Goal: Task Accomplishment & Management: Manage account settings

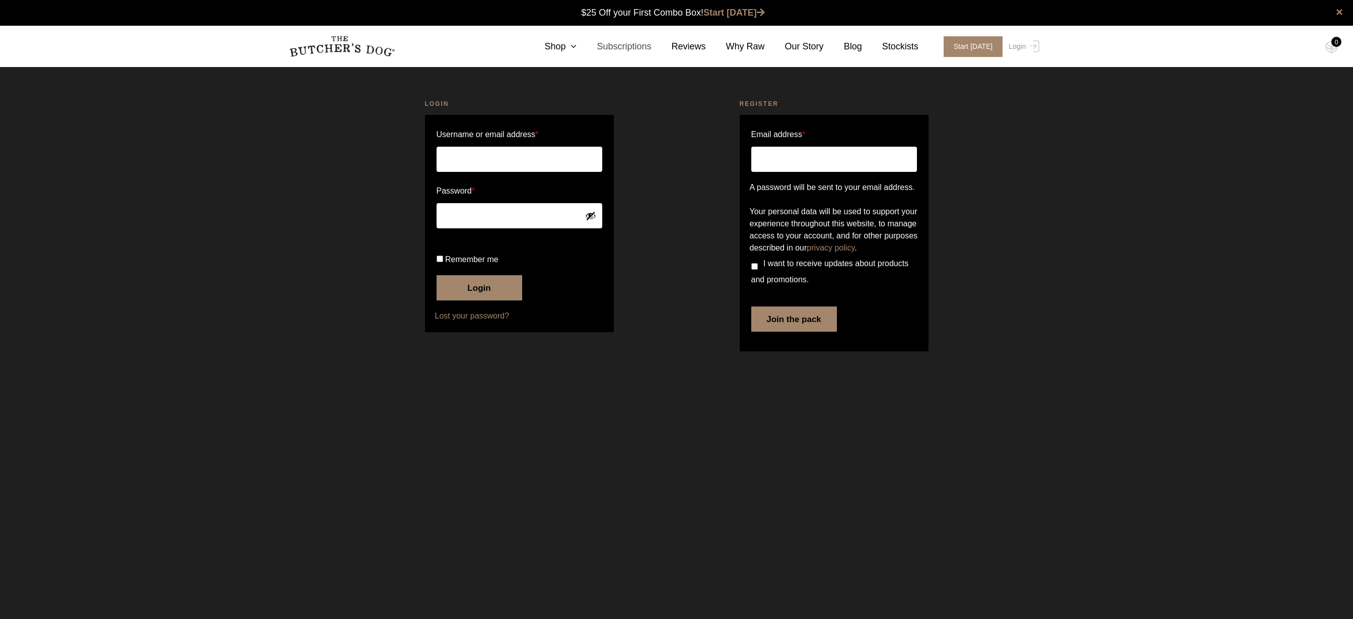
click at [601, 49] on link "Subscriptions" at bounding box center [614, 47] width 75 height 14
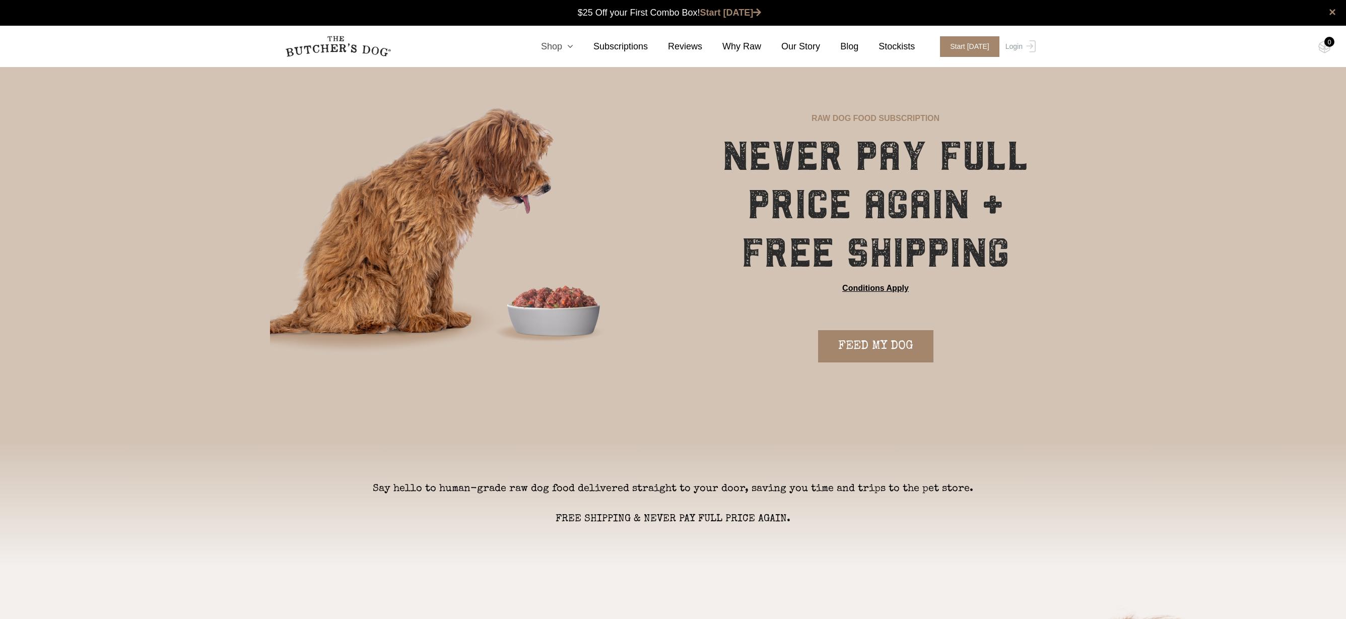
click at [560, 52] on link "Shop" at bounding box center [547, 47] width 52 height 14
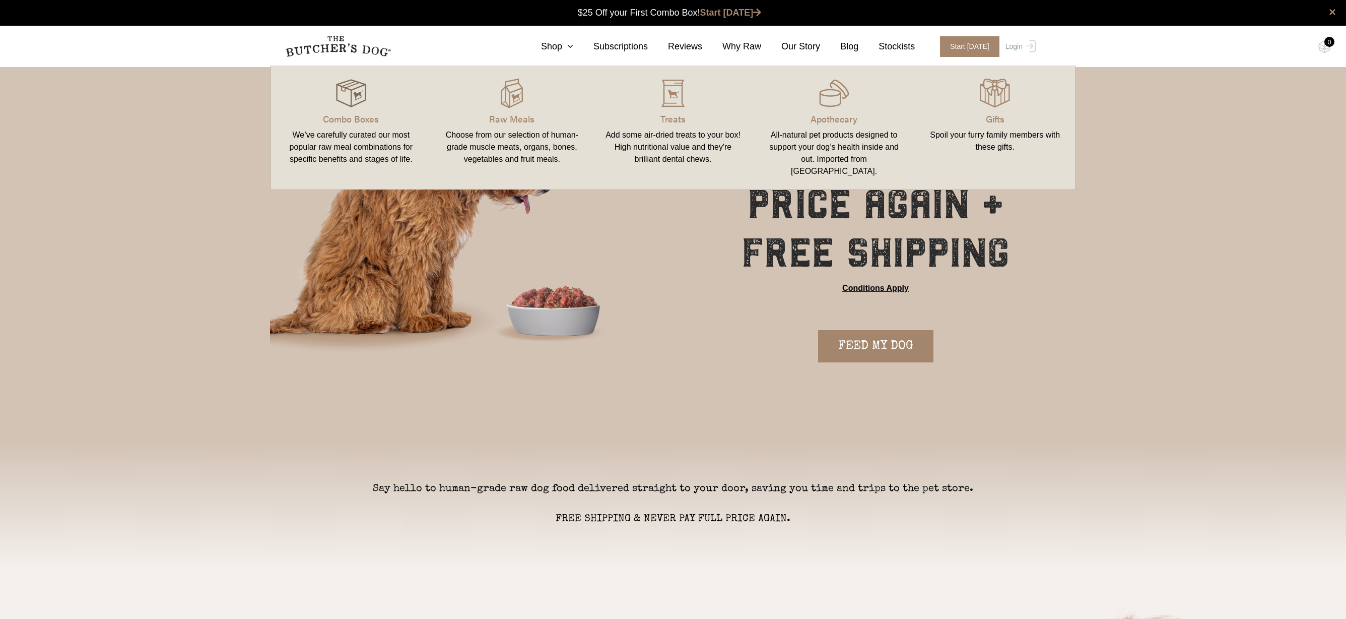
click at [351, 104] on img at bounding box center [351, 93] width 30 height 30
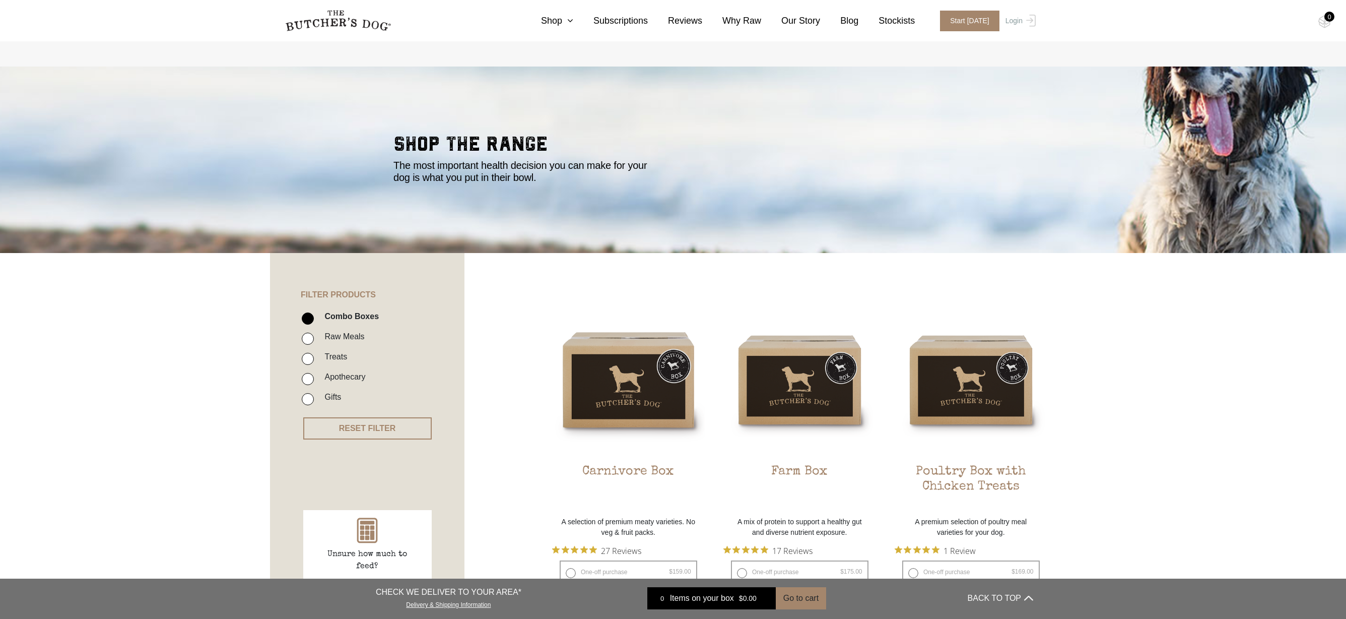
scroll to position [207, 0]
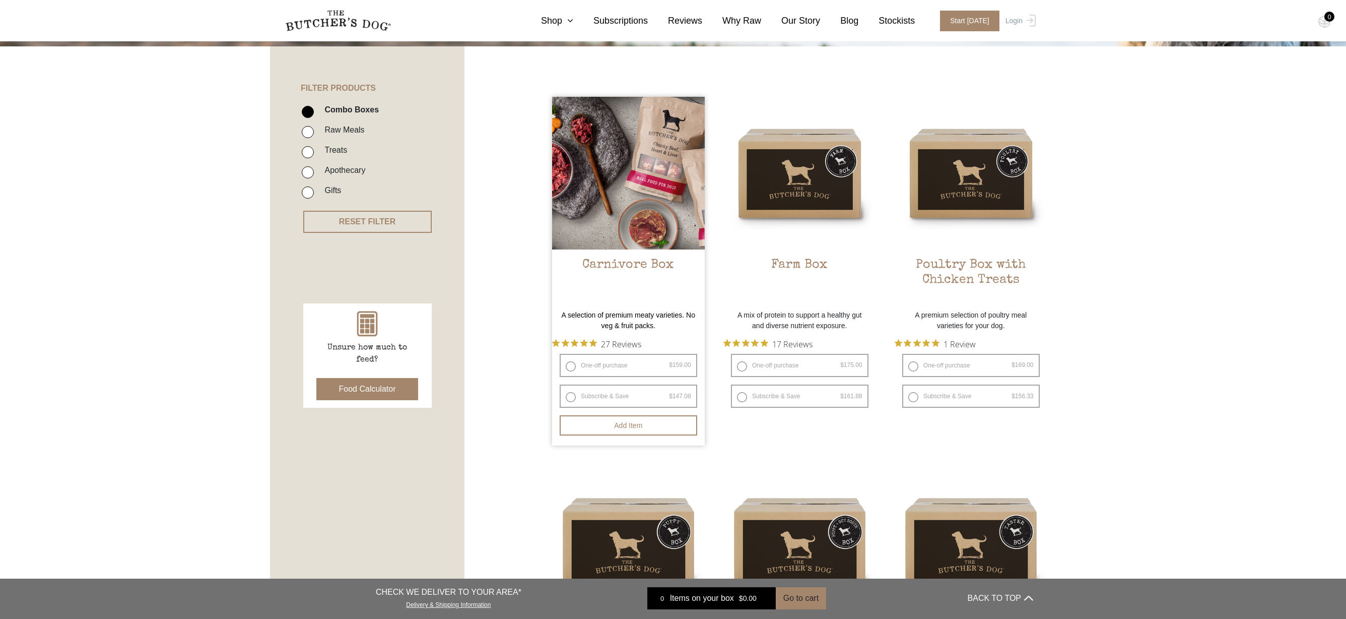
click at [611, 263] on h2 "Carnivore Box" at bounding box center [628, 280] width 153 height 47
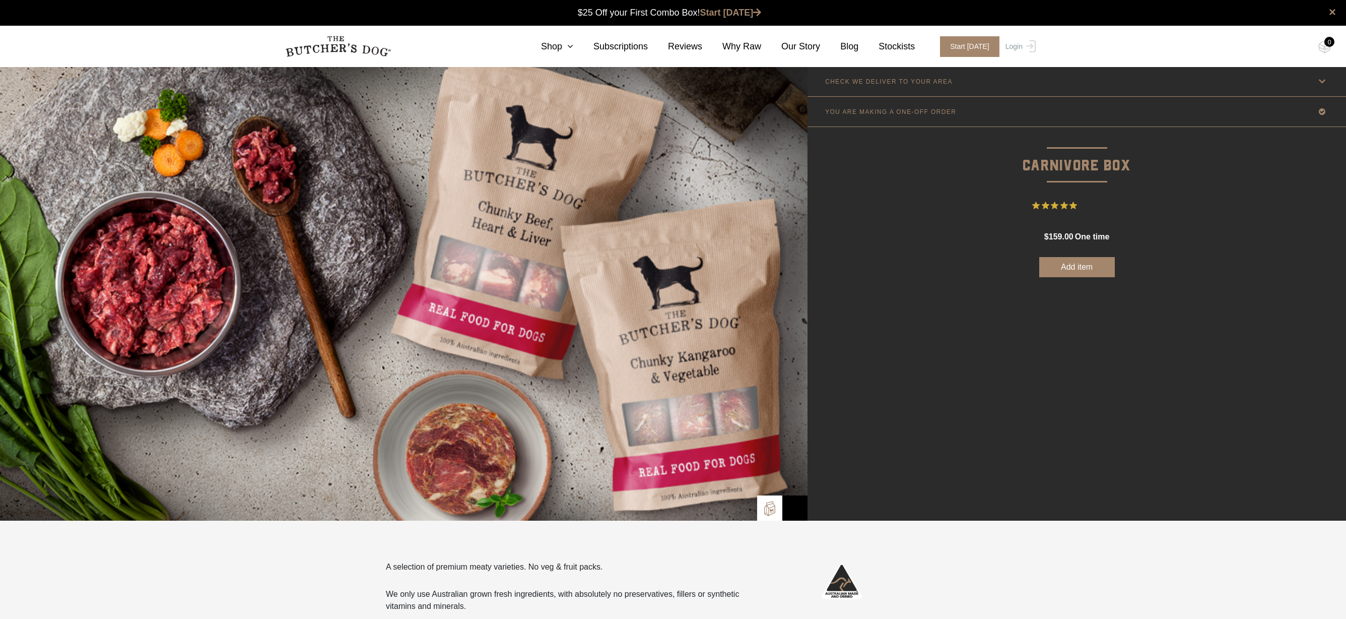
click at [893, 108] on p "YOU ARE MAKING A ONE-OFF ORDER" at bounding box center [890, 111] width 131 height 7
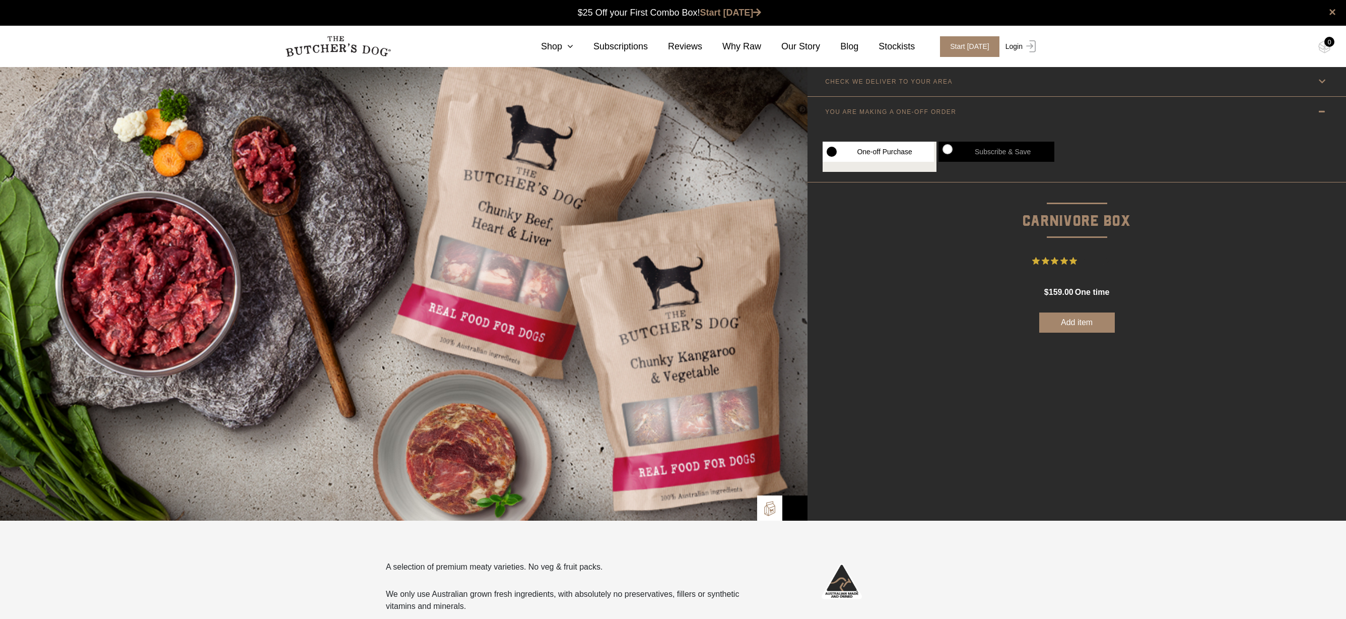
click at [1026, 48] on img at bounding box center [1028, 46] width 13 height 12
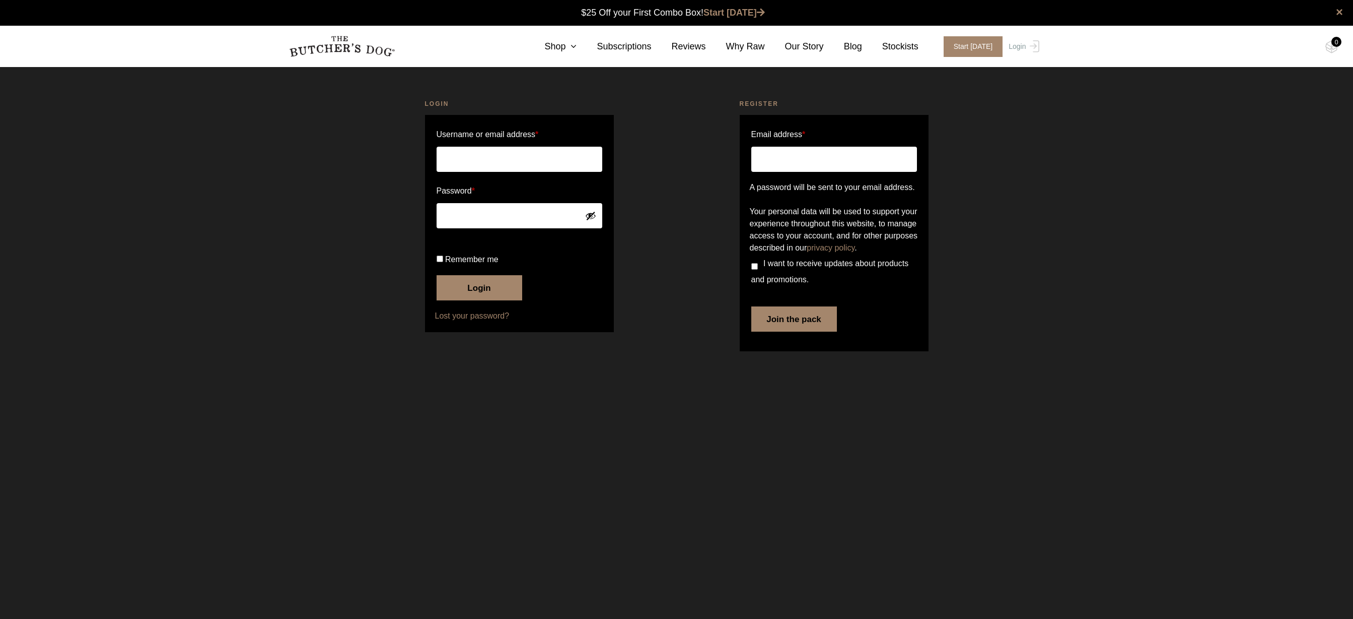
type input "[EMAIL_ADDRESS][PERSON_NAME][DOMAIN_NAME]"
click at [476, 300] on button "Login" at bounding box center [480, 287] width 86 height 25
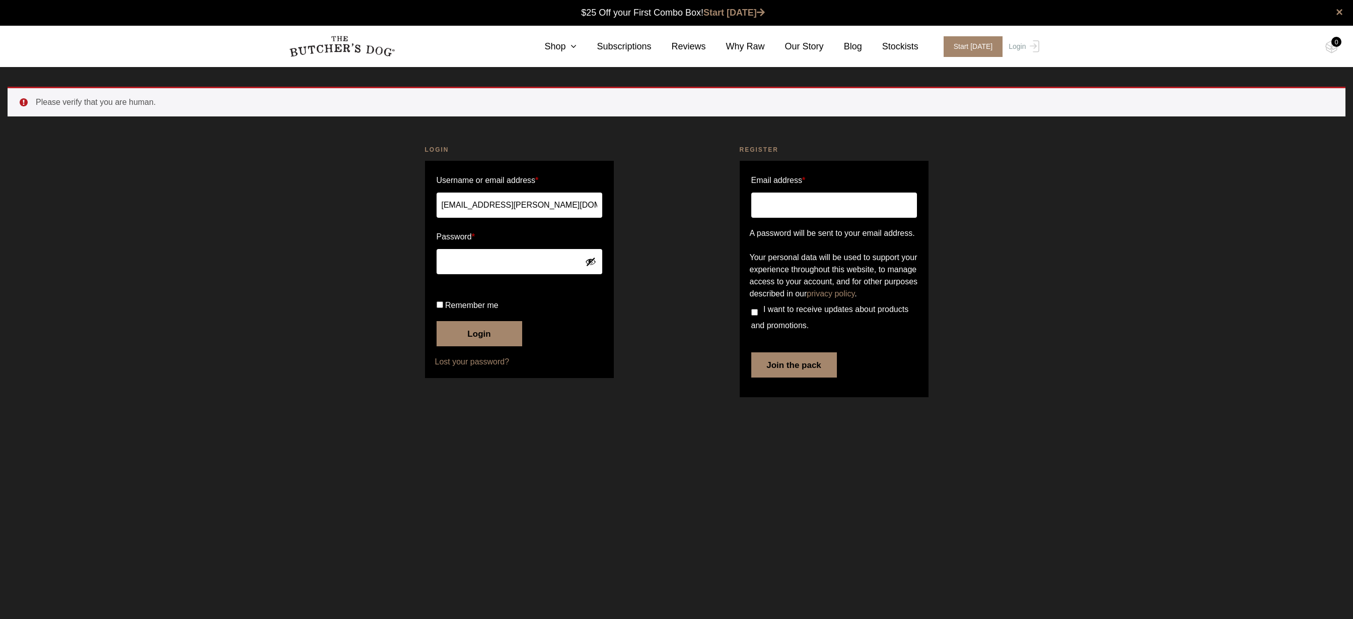
click at [465, 346] on button "Login" at bounding box center [480, 333] width 86 height 25
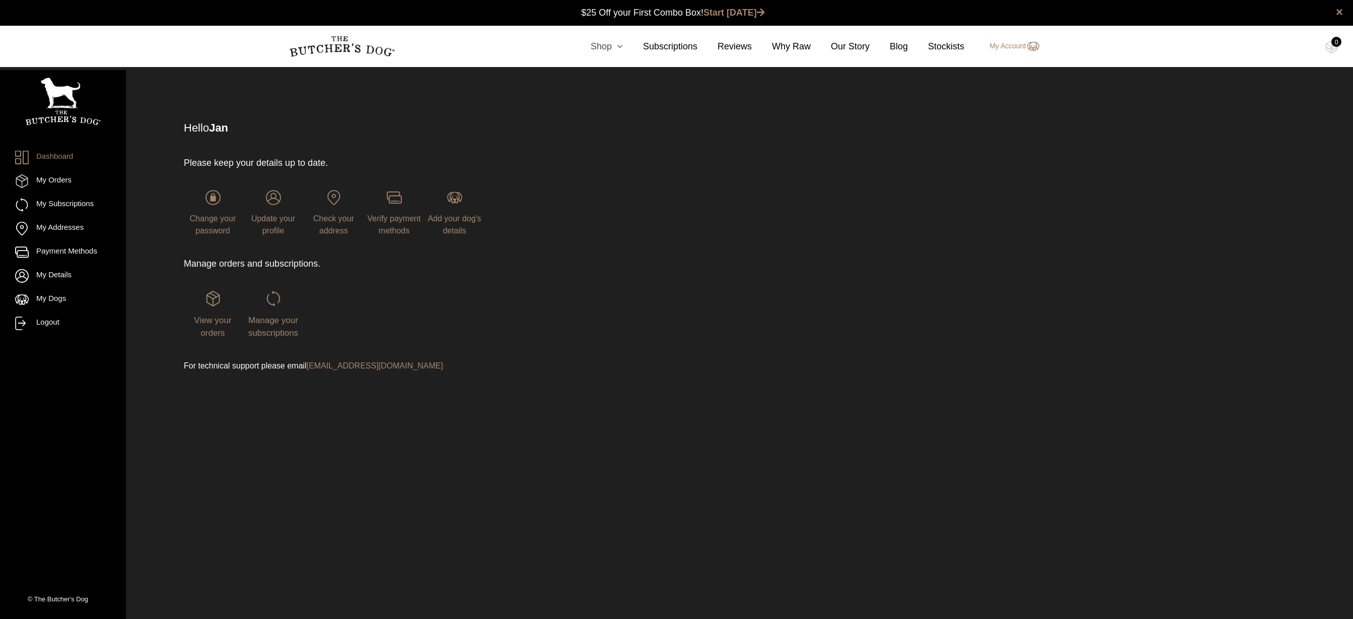
click at [598, 49] on link "Shop" at bounding box center [597, 47] width 52 height 14
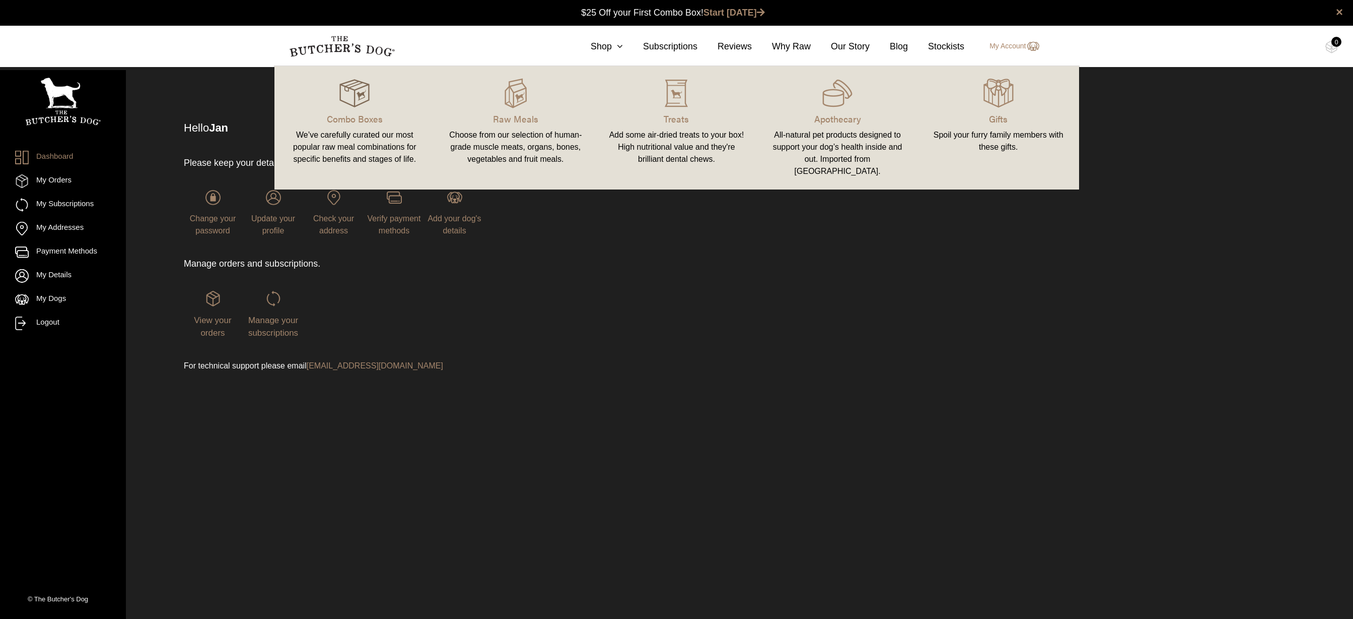
click at [355, 104] on img at bounding box center [354, 93] width 30 height 30
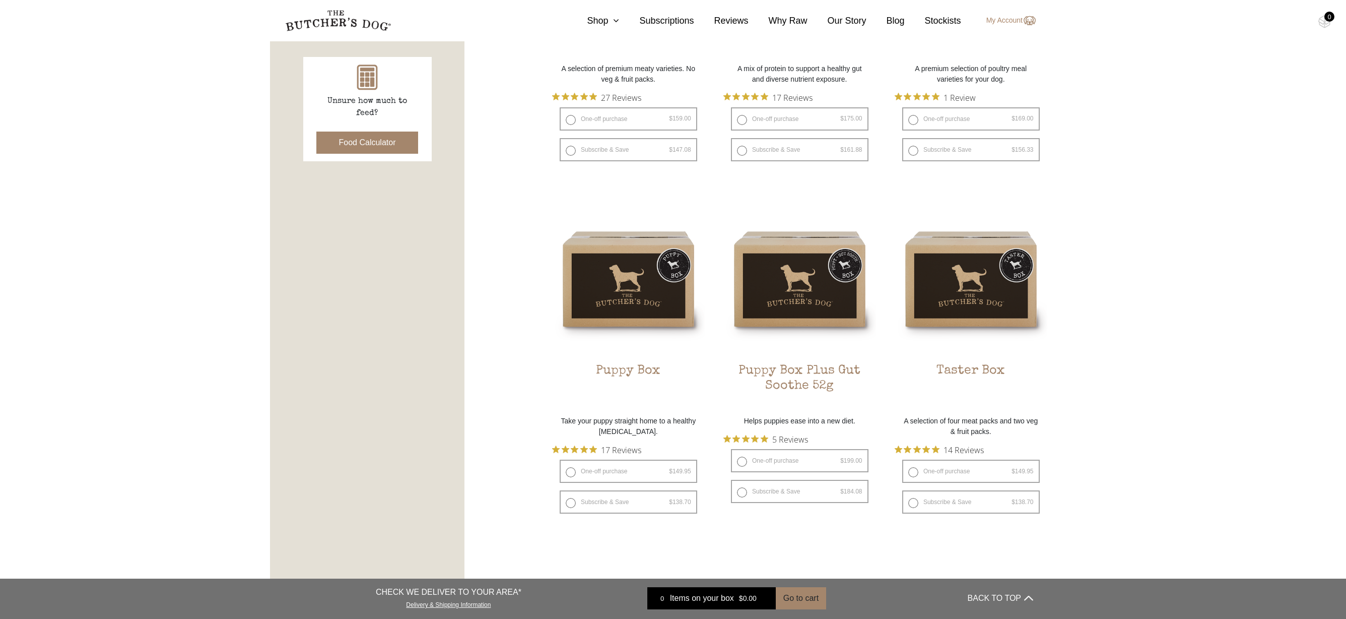
scroll to position [107, 0]
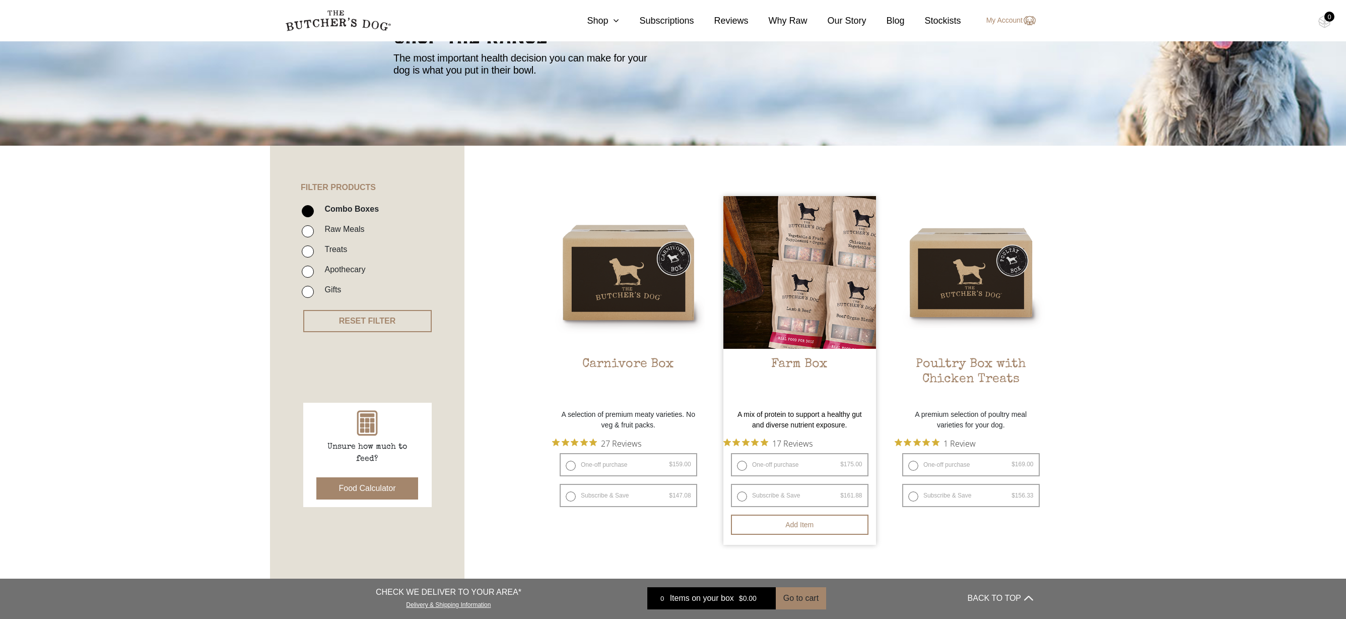
click at [807, 364] on h2 "Farm Box" at bounding box center [799, 380] width 153 height 47
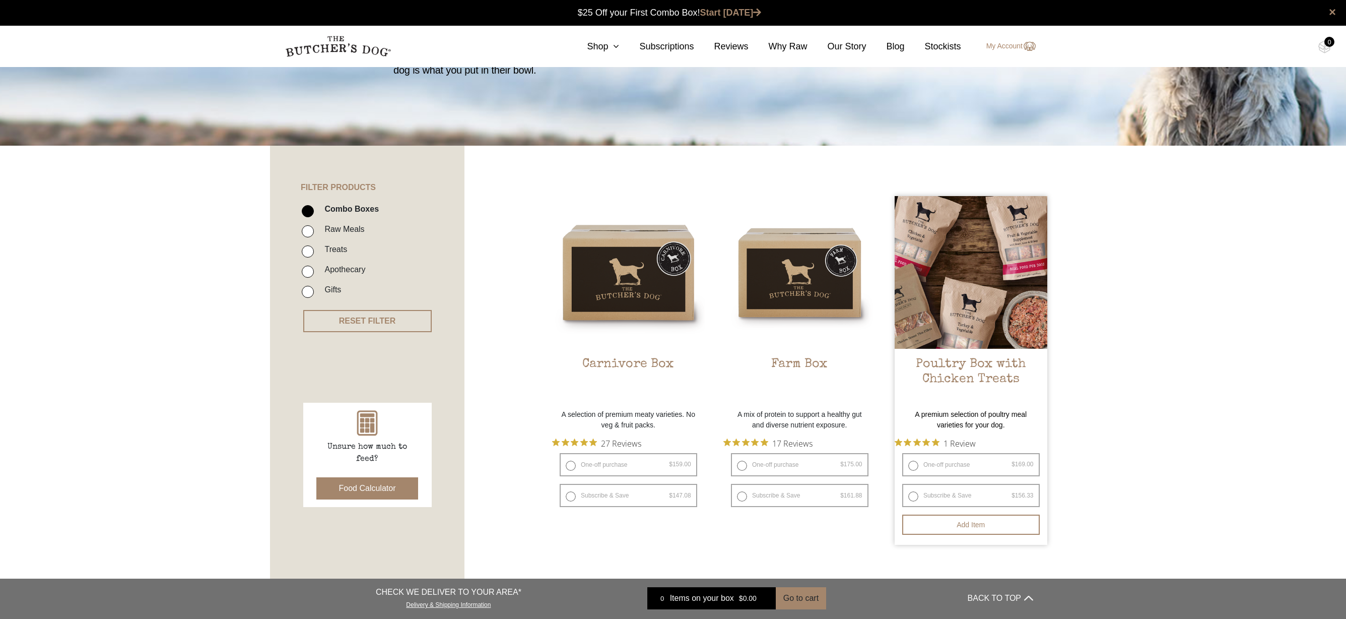
click at [949, 364] on h2 "Poultry Box with Chicken Treats" at bounding box center [971, 380] width 153 height 47
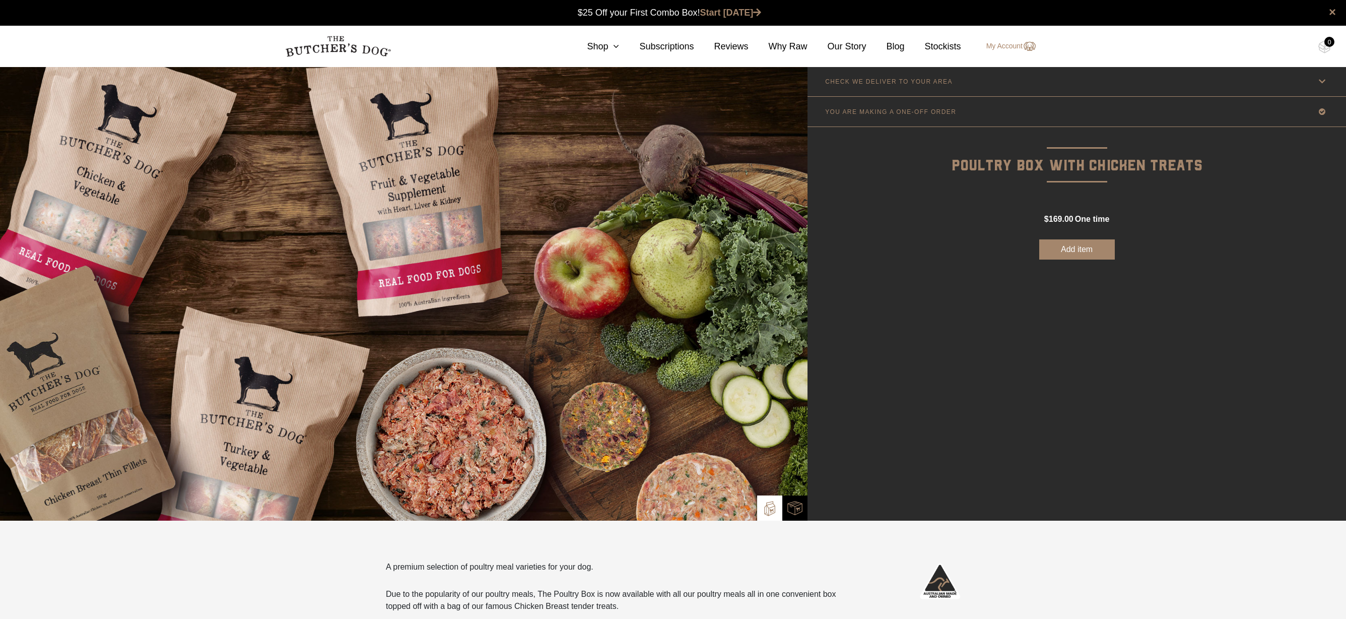
scroll to position [197, 0]
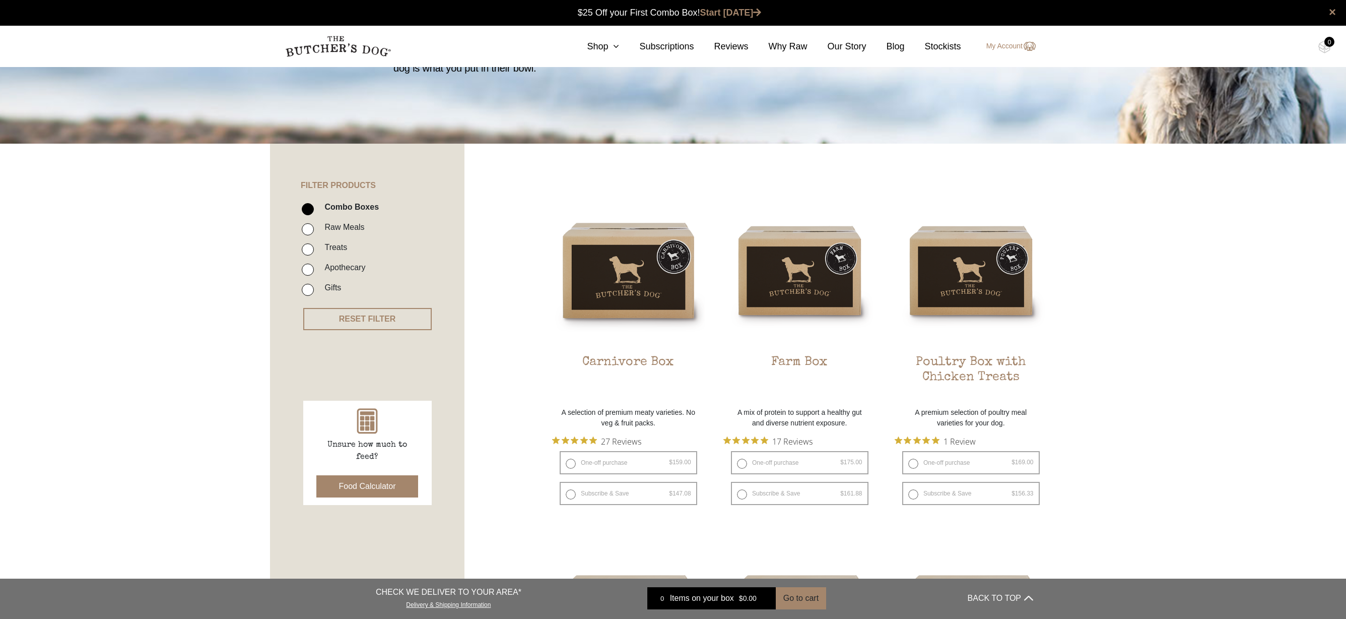
scroll to position [407, 0]
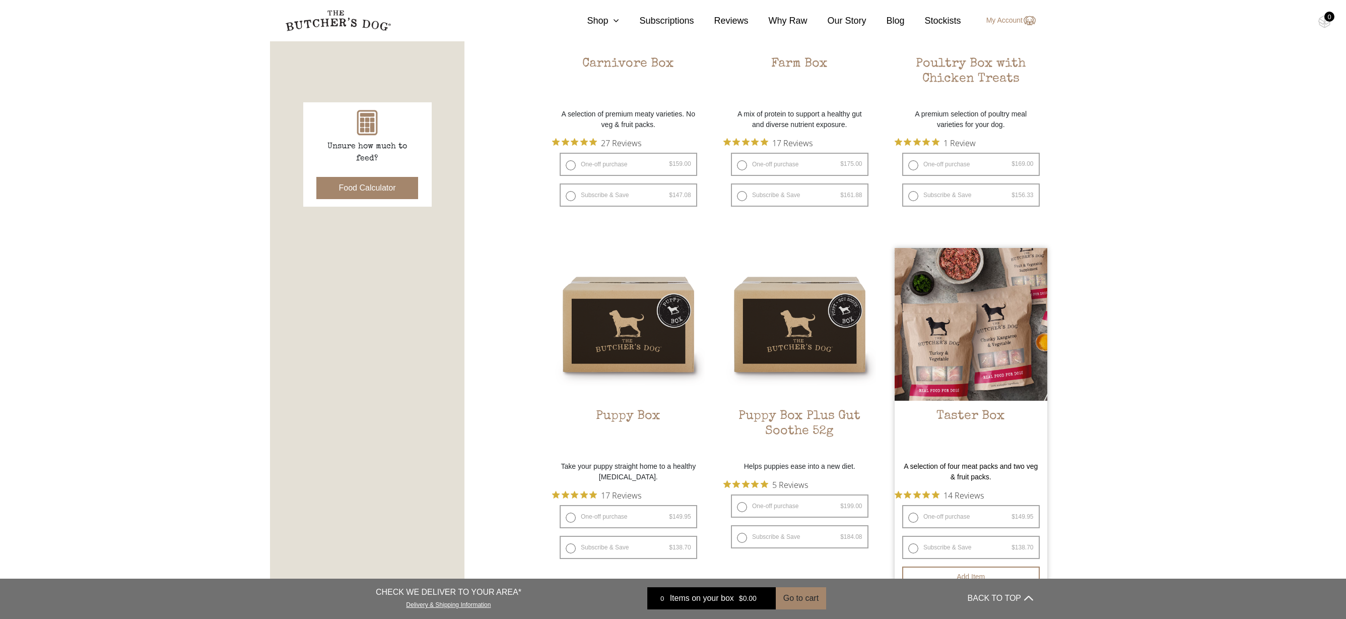
click at [967, 416] on h2 "Taster Box" at bounding box center [971, 431] width 153 height 47
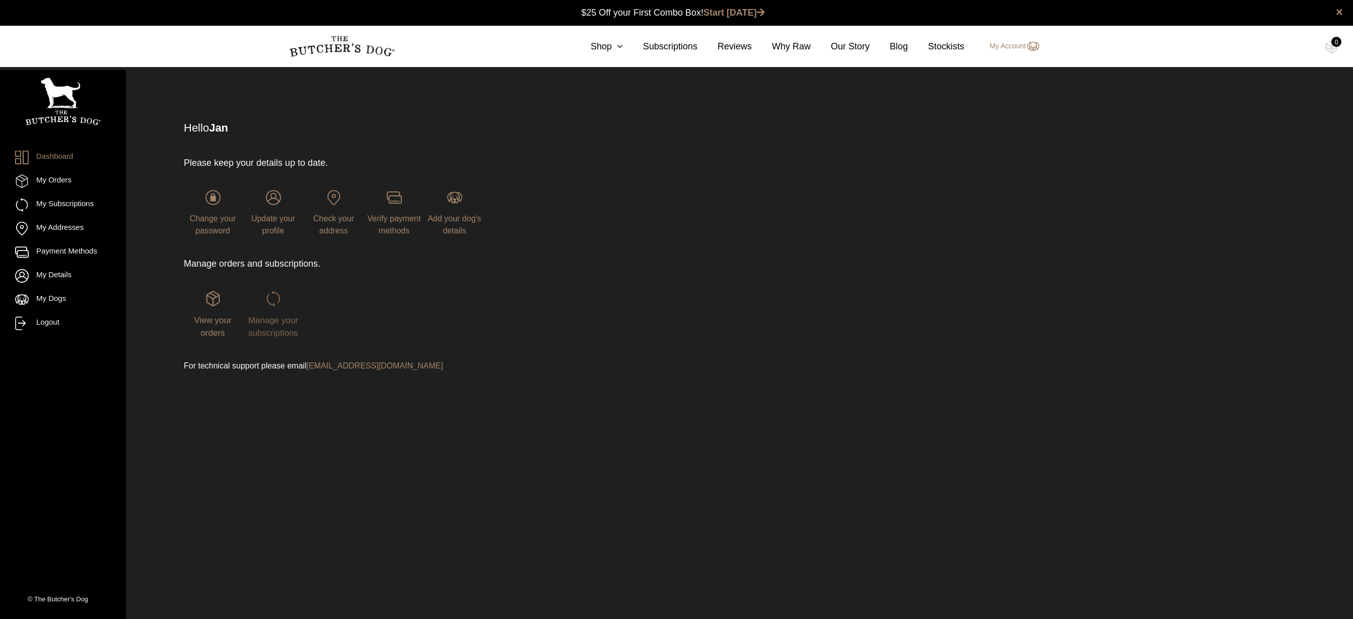
click at [266, 319] on span "Manage your subscriptions" at bounding box center [273, 326] width 50 height 23
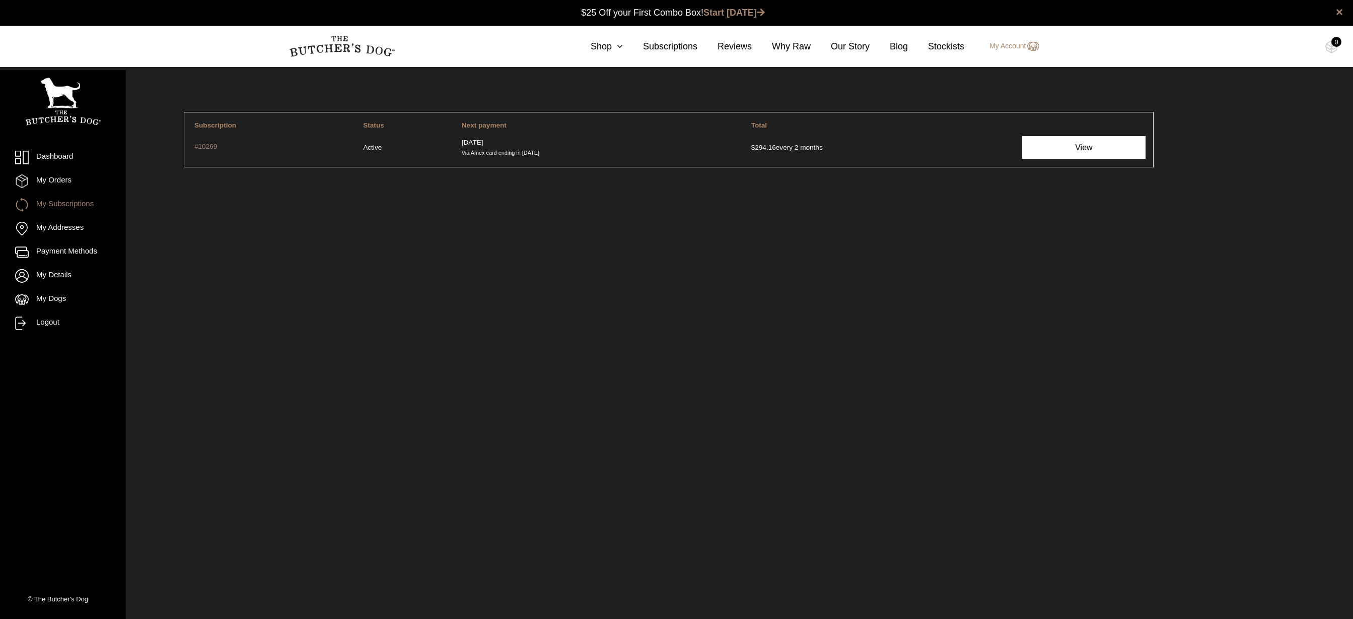
click at [1080, 156] on link "View" at bounding box center [1083, 147] width 123 height 23
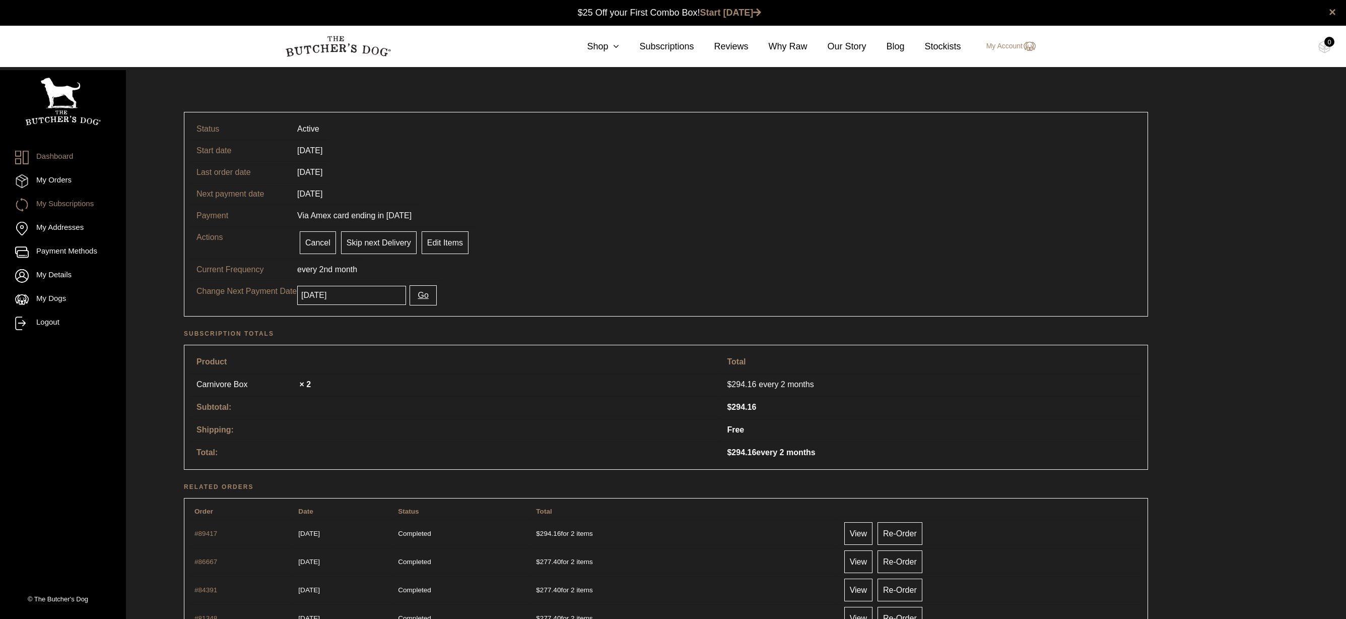
click at [50, 156] on link "Dashboard" at bounding box center [63, 158] width 96 height 14
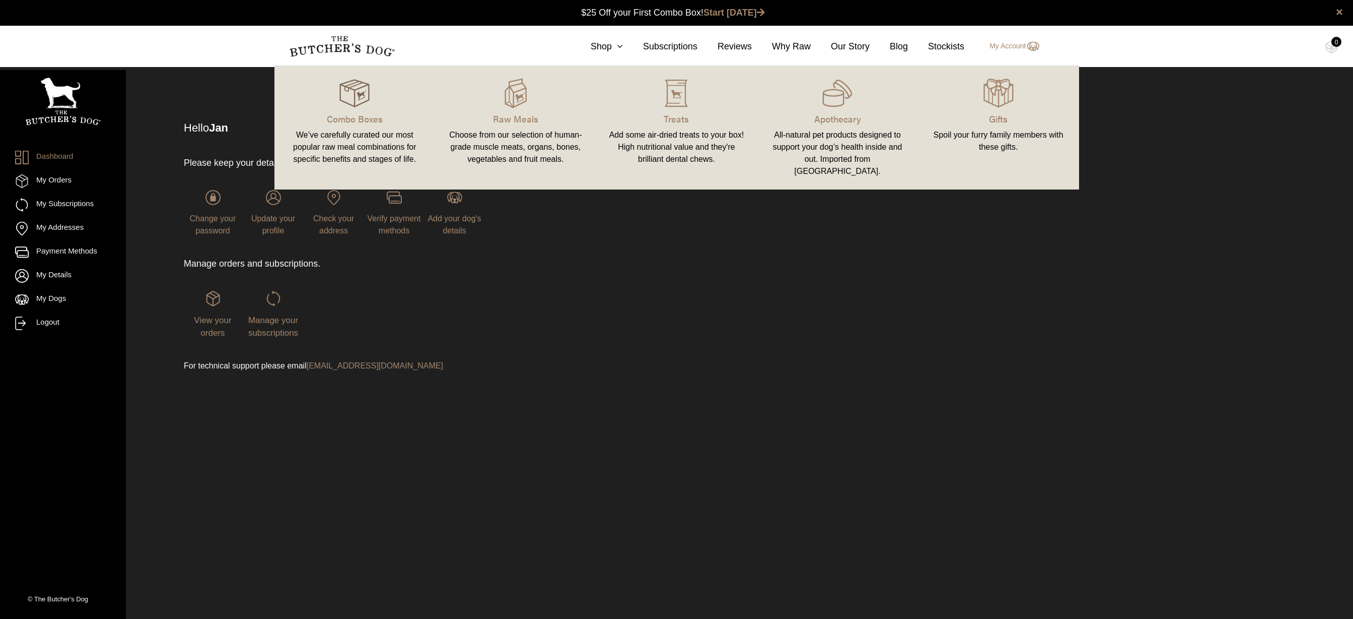
click at [367, 98] on img at bounding box center [354, 93] width 30 height 30
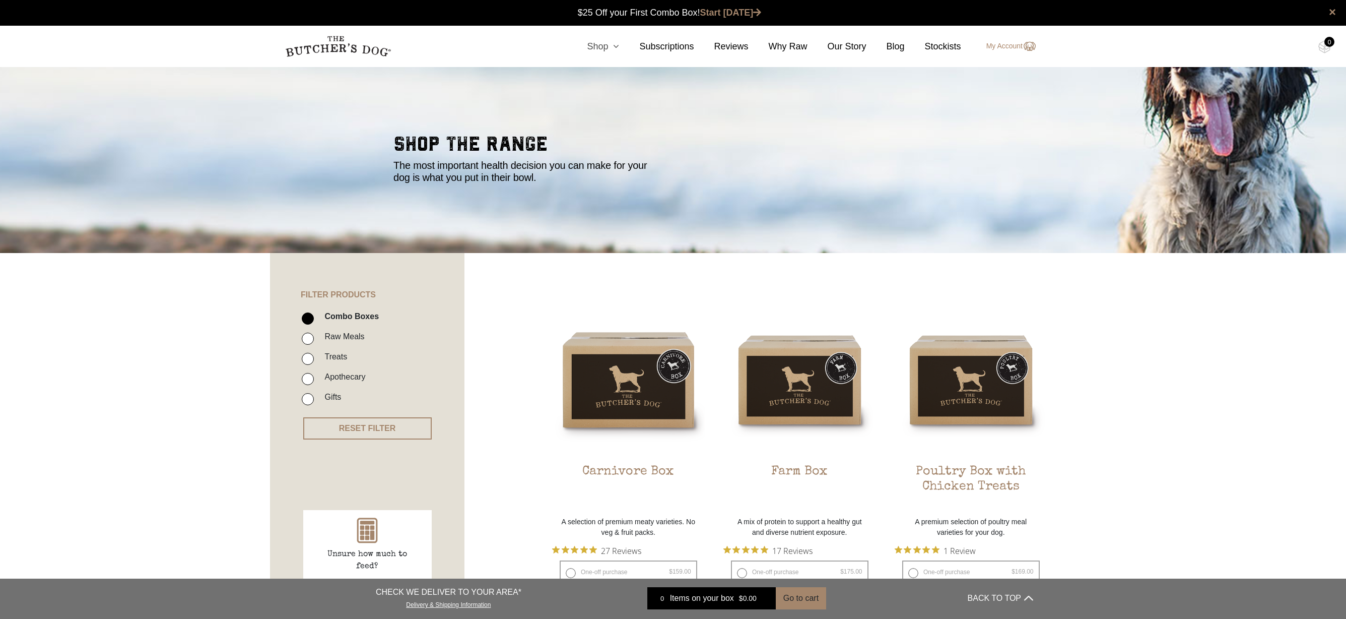
click at [597, 48] on link "Shop" at bounding box center [593, 47] width 52 height 14
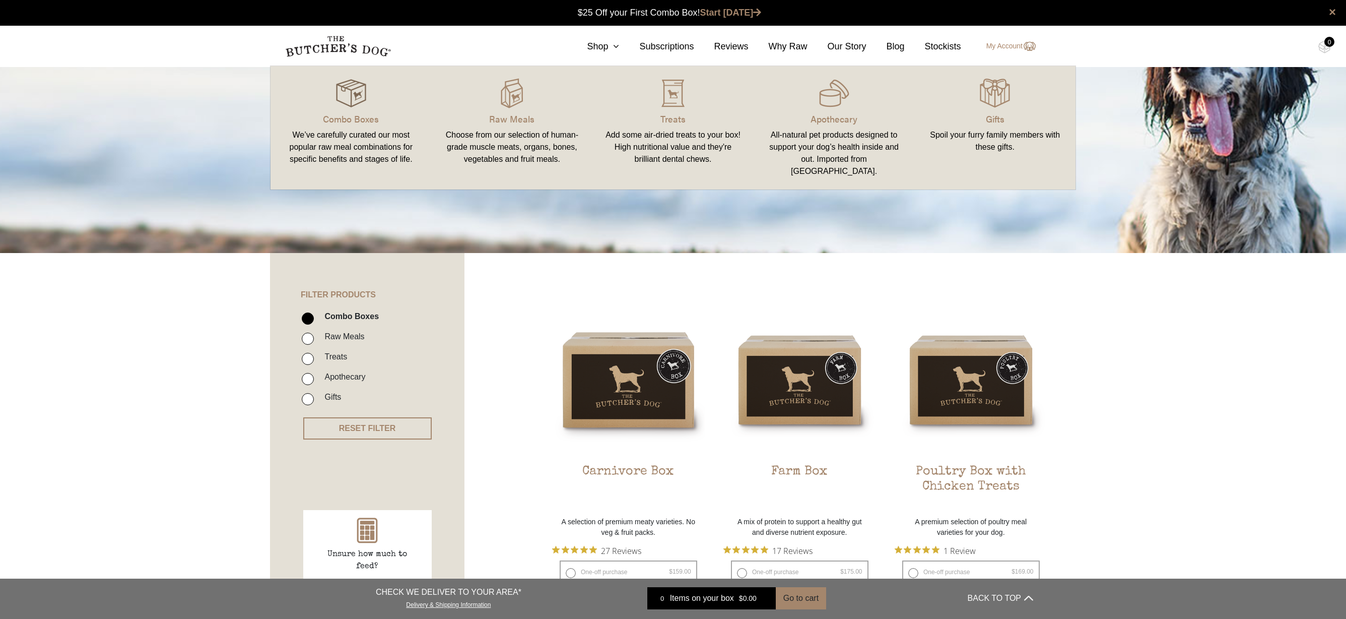
click at [357, 95] on img at bounding box center [351, 93] width 30 height 30
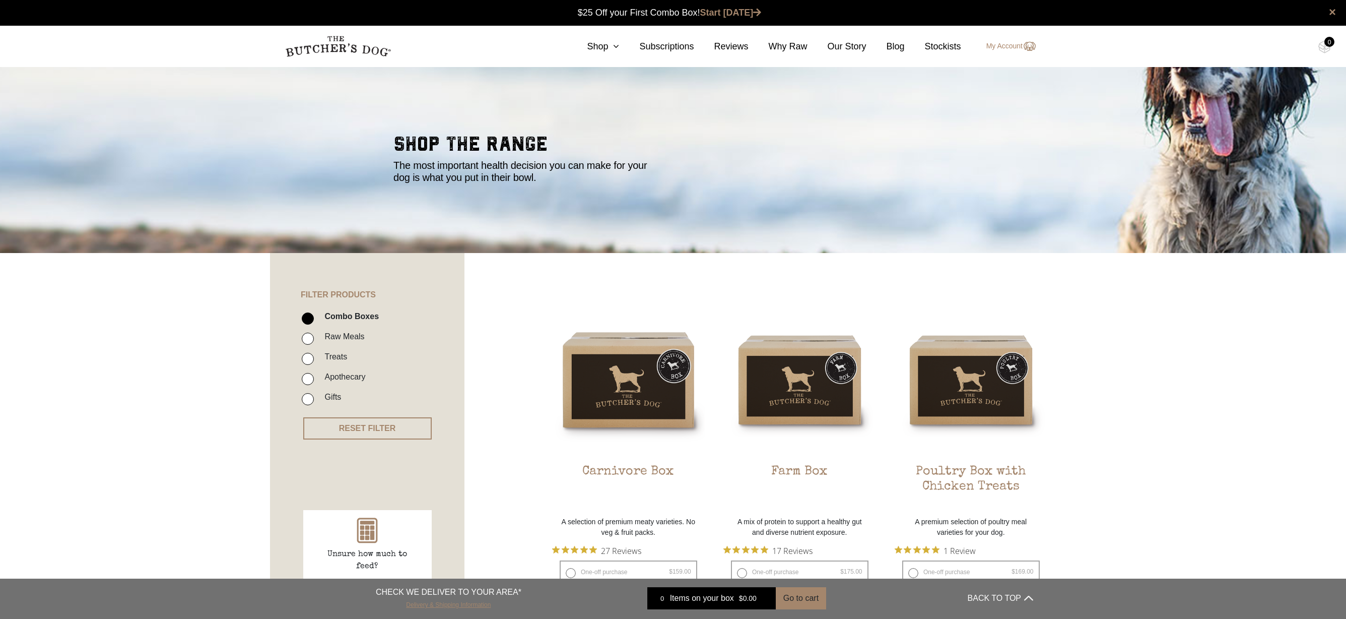
click at [427, 600] on link "Delivery & Shipping Information" at bounding box center [448, 603] width 85 height 10
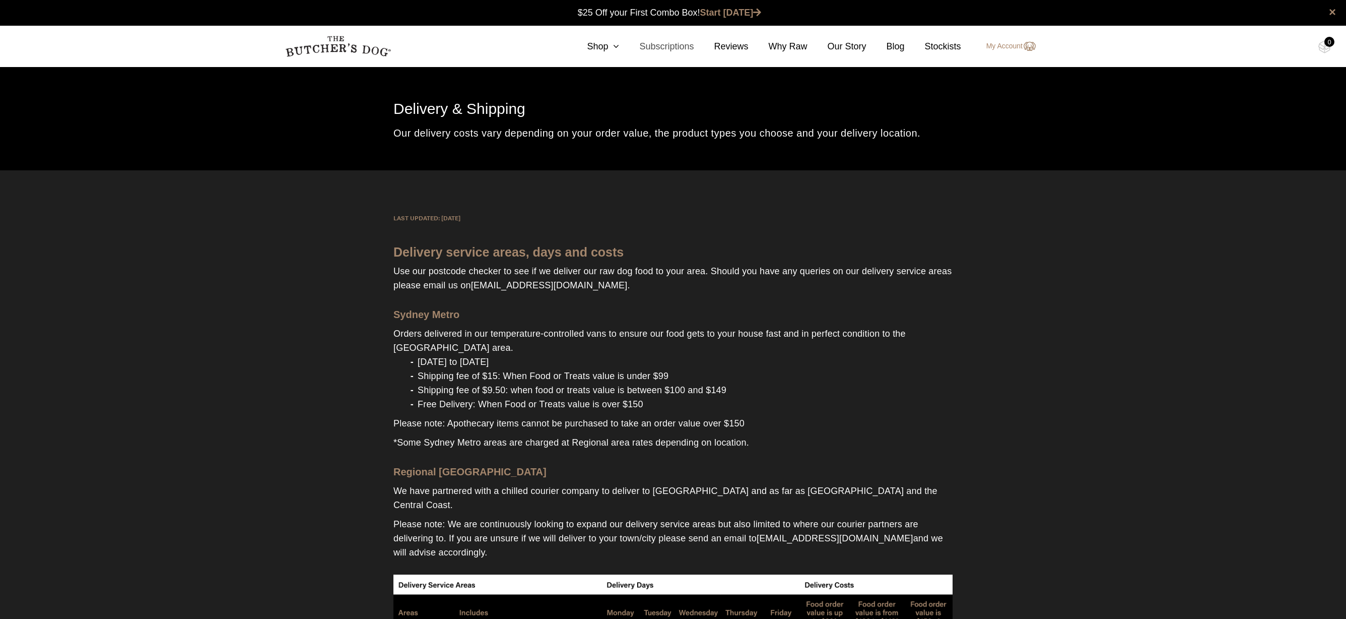
click at [655, 47] on link "Subscriptions" at bounding box center [656, 47] width 75 height 14
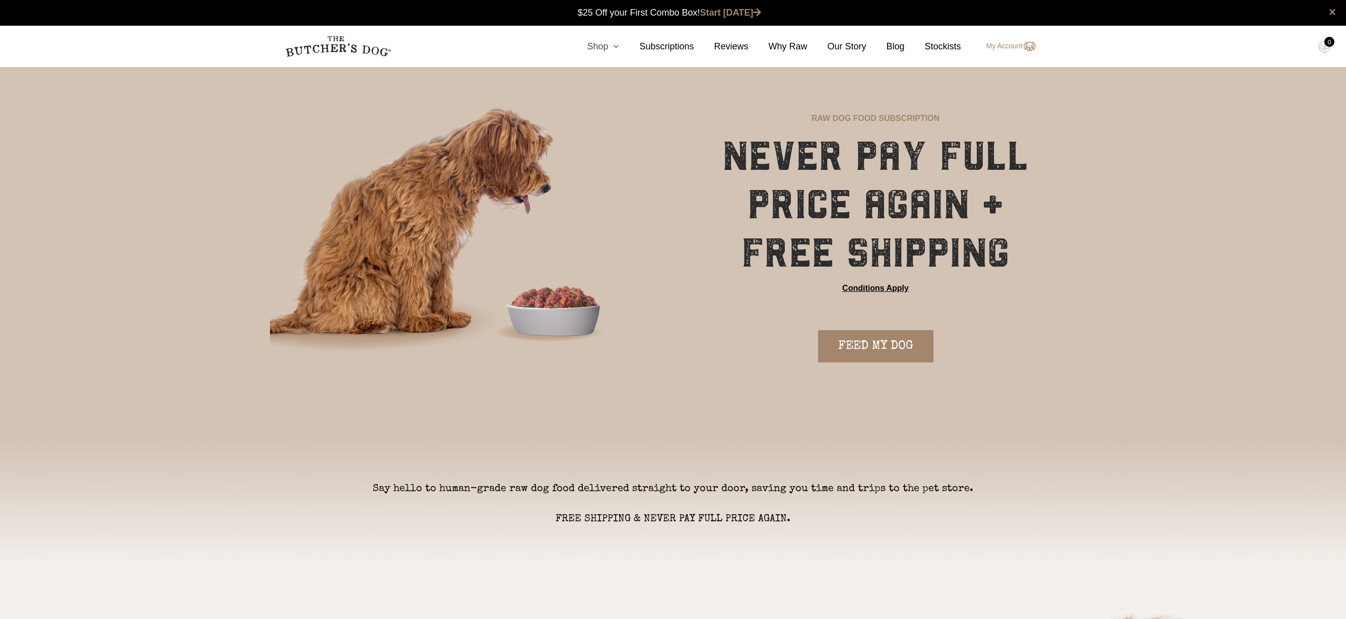
click at [611, 45] on icon at bounding box center [613, 46] width 11 height 9
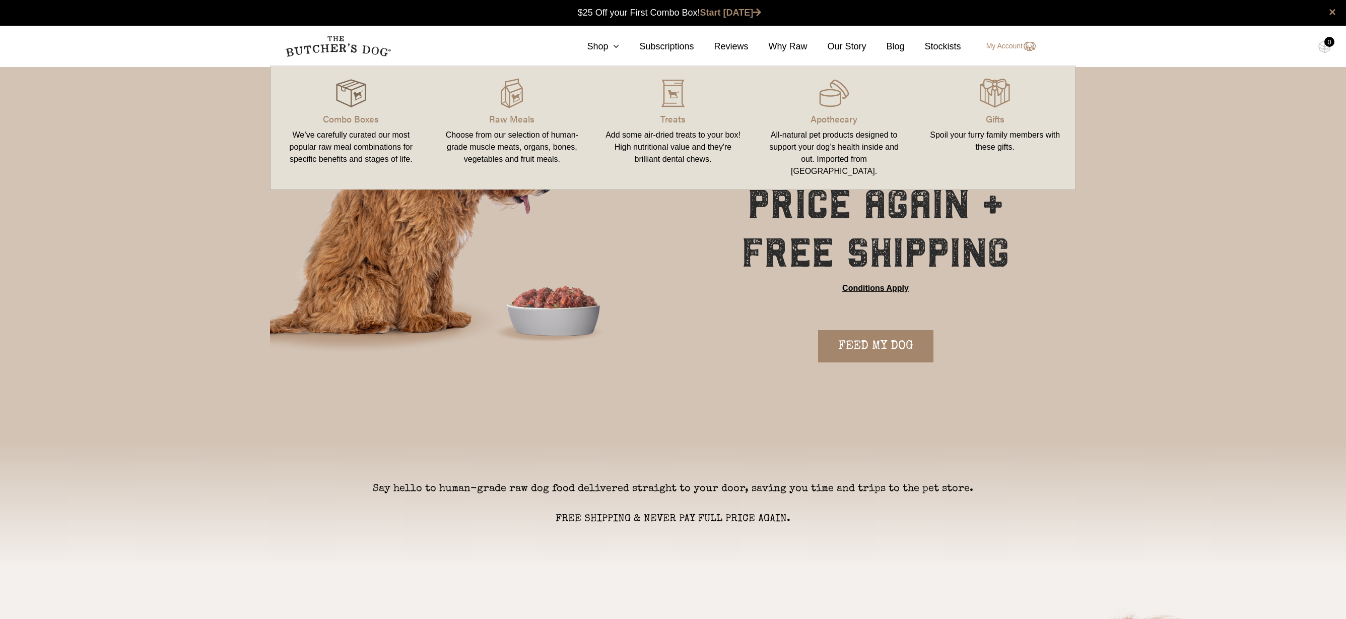
click at [346, 103] on img at bounding box center [351, 93] width 30 height 30
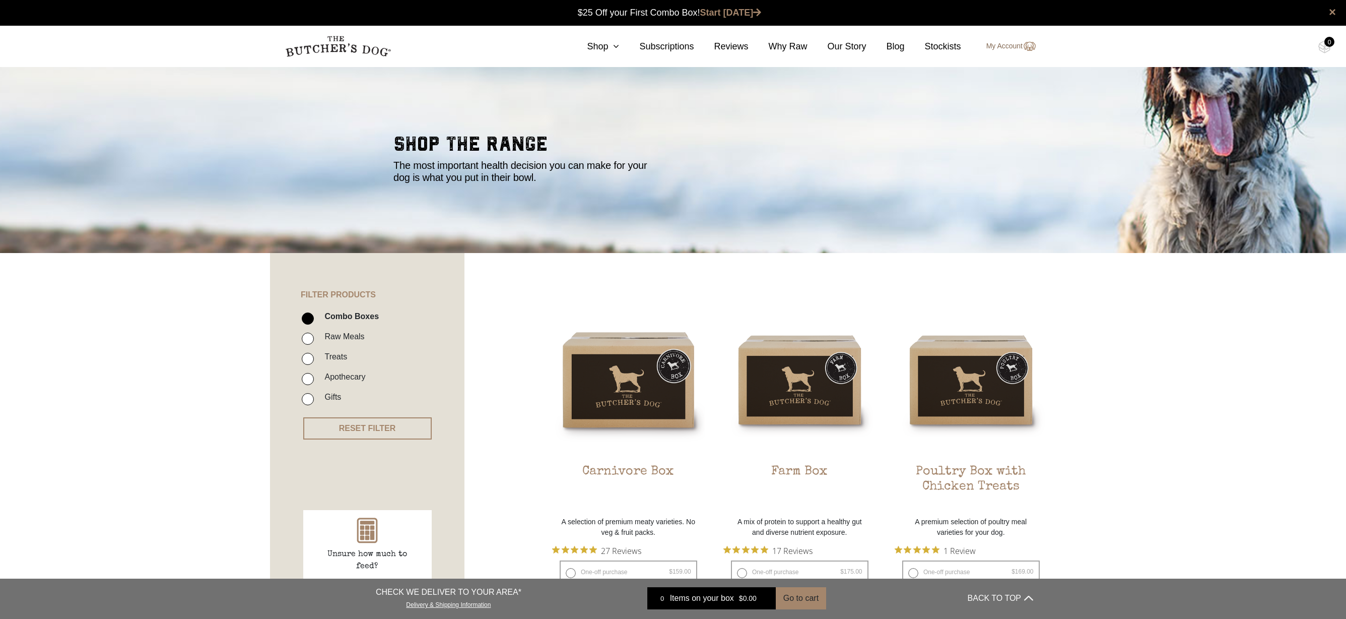
click at [996, 45] on link "My Account" at bounding box center [1005, 46] width 59 height 12
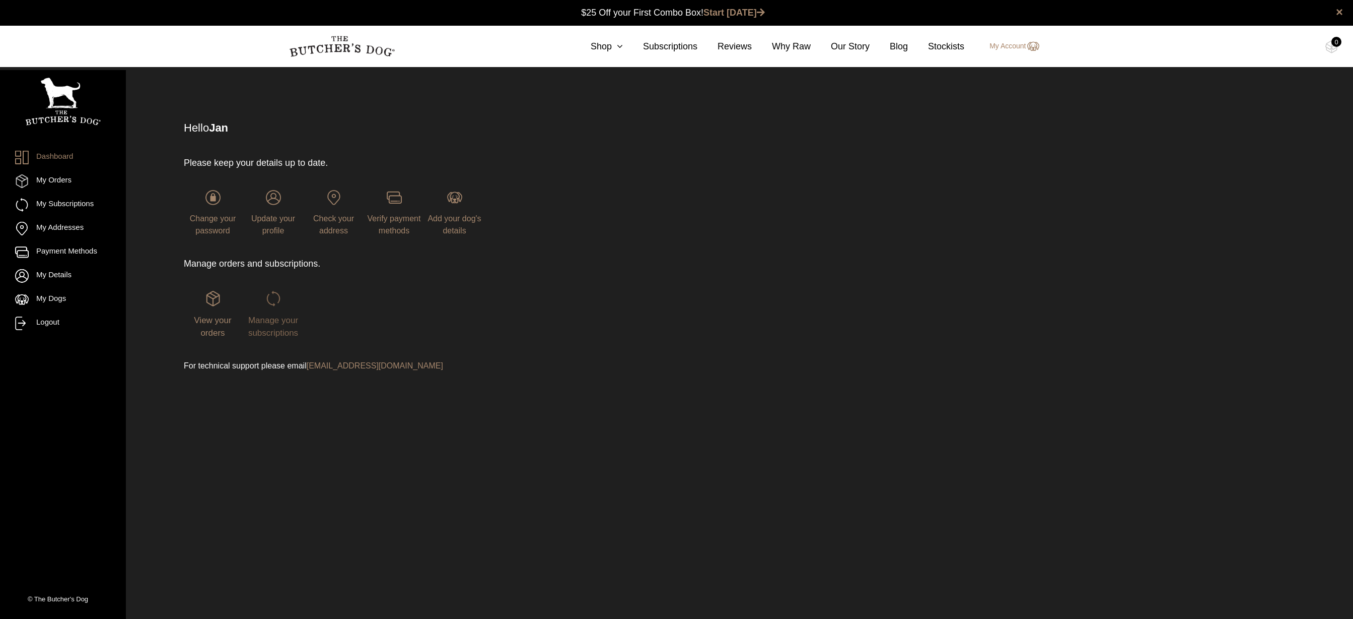
click at [282, 306] on link "Manage your subscriptions" at bounding box center [273, 314] width 58 height 46
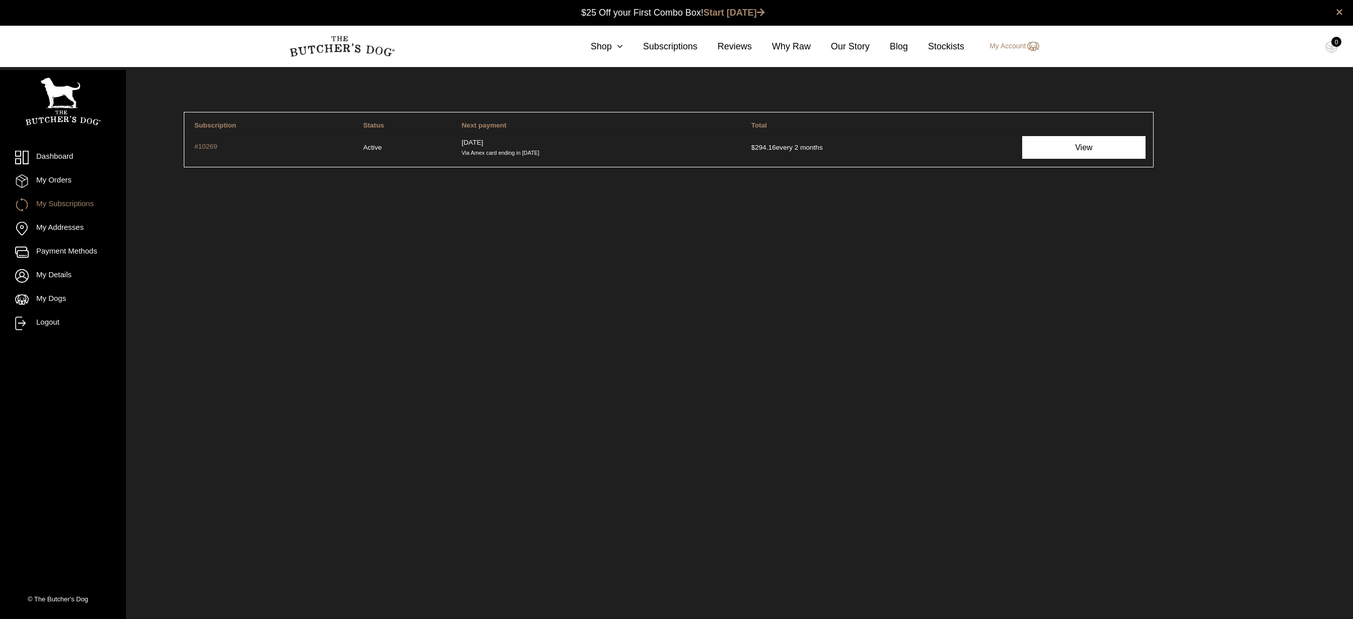
click at [1099, 142] on link "View" at bounding box center [1083, 147] width 123 height 23
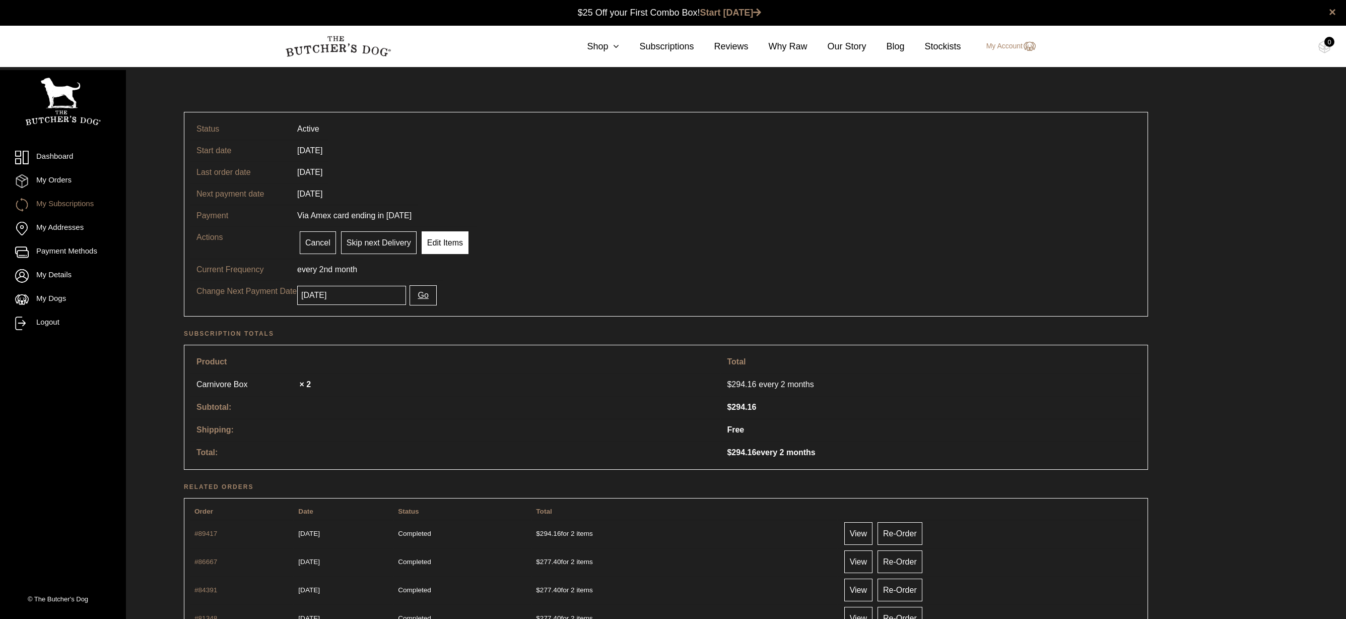
click at [458, 245] on link "Edit Items" at bounding box center [445, 242] width 47 height 23
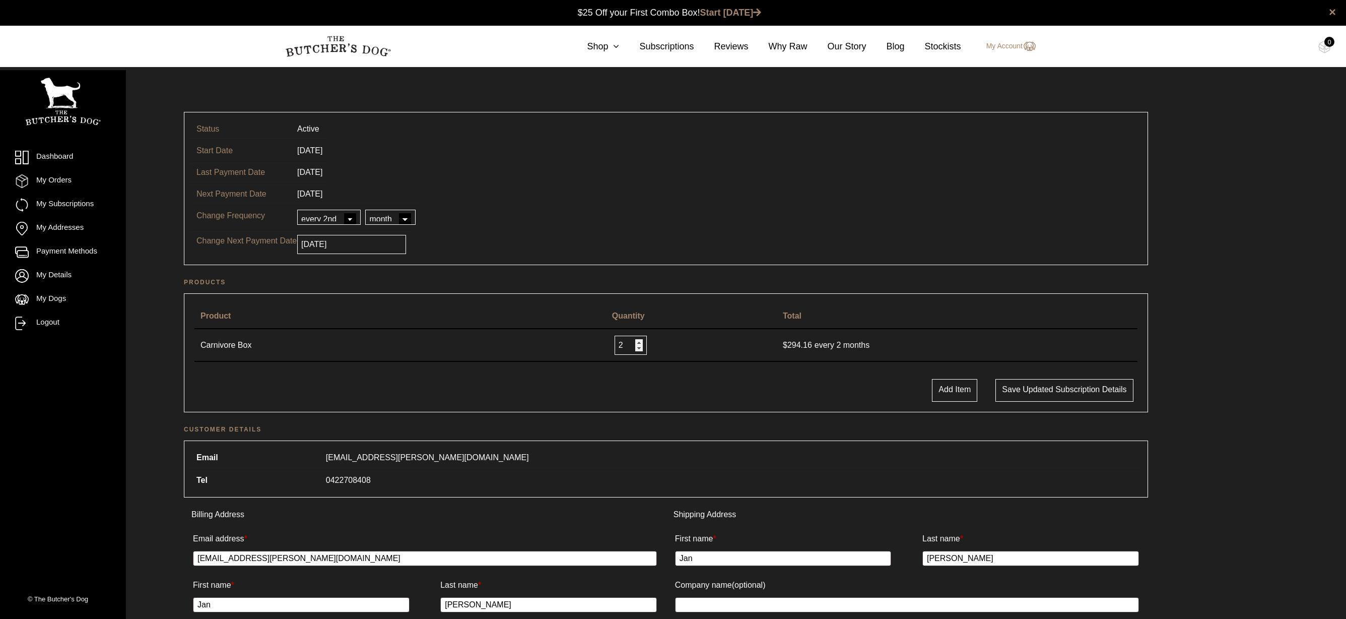
select select "1"
select select "week"
click at [590, 235] on tr "Change Next Payment Date 2025-09-17" at bounding box center [665, 244] width 951 height 29
select select "6"
click at [547, 226] on tr "Change Frequency every every 2nd every 3rd every 4th every 5th every 6th day we…" at bounding box center [665, 216] width 951 height 25
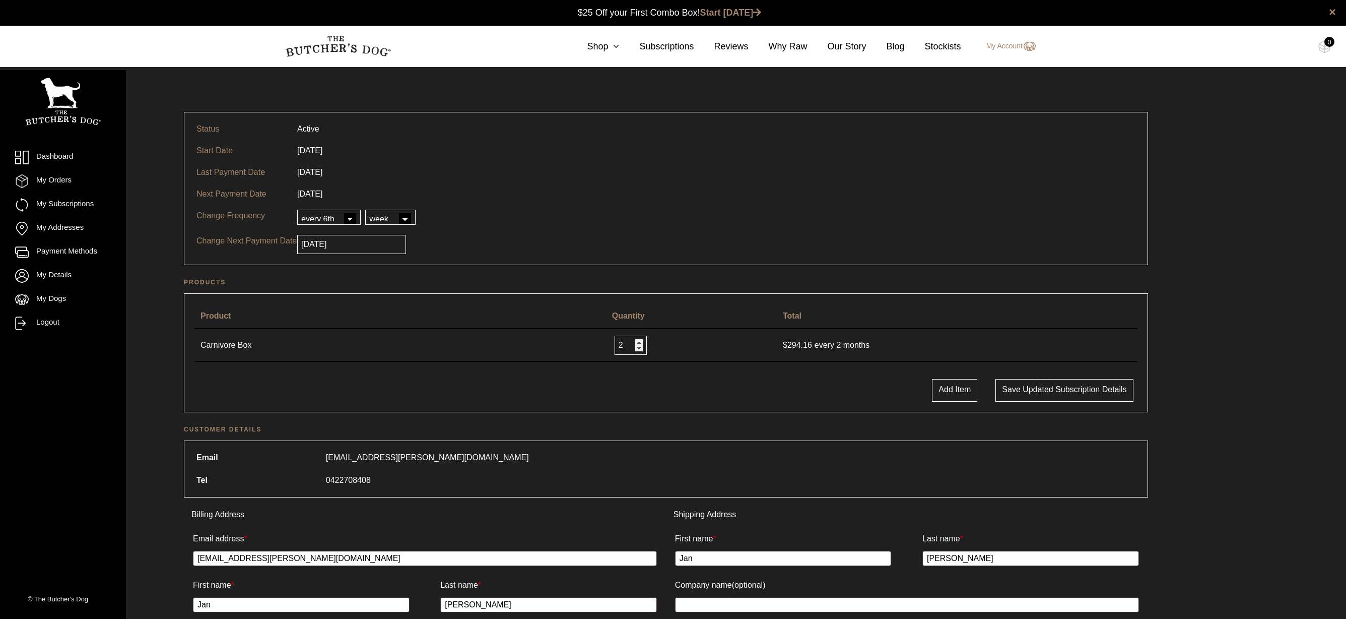
click at [367, 244] on input "2025-09-17" at bounding box center [351, 244] width 109 height 19
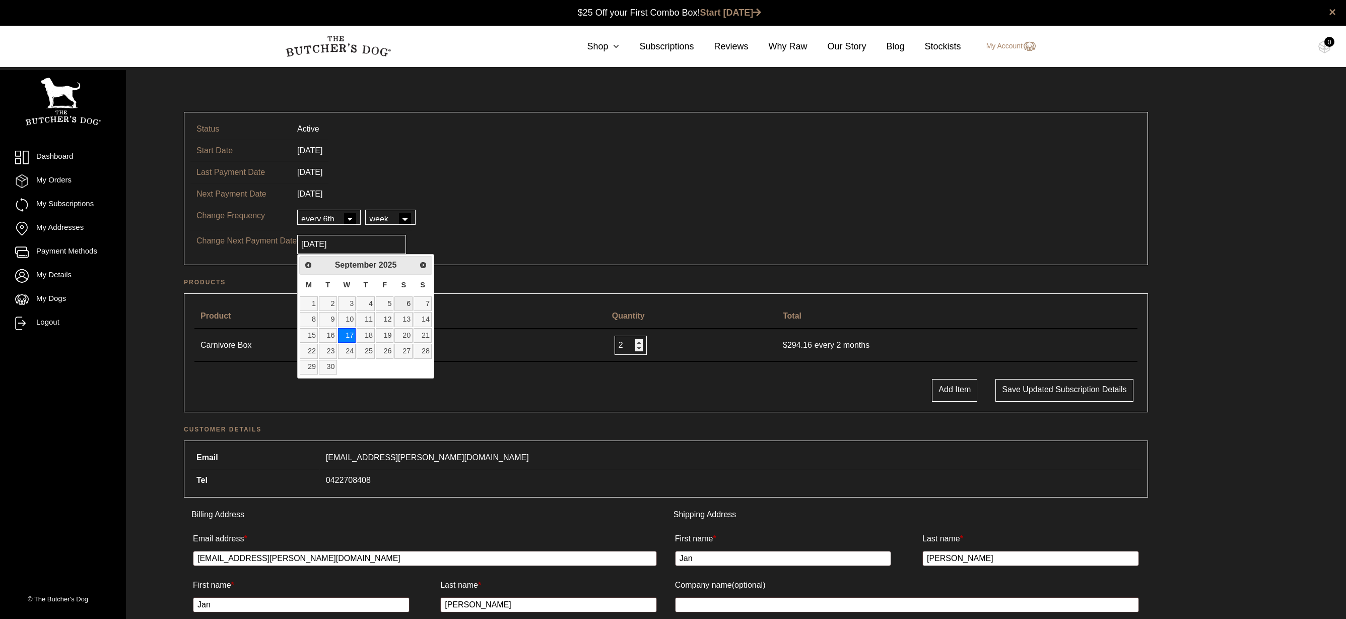
click at [413, 305] on link "6" at bounding box center [403, 303] width 18 height 15
type input "[DATE]"
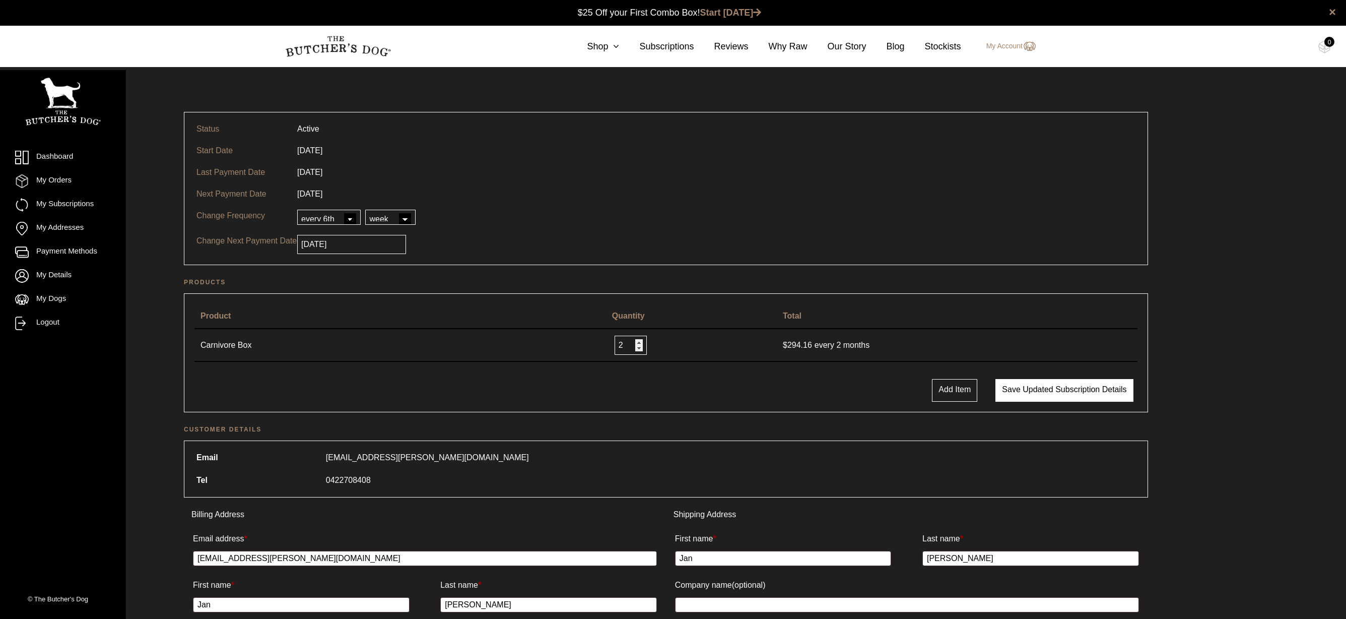
click at [1022, 390] on button "Save updated subscription details" at bounding box center [1064, 390] width 138 height 23
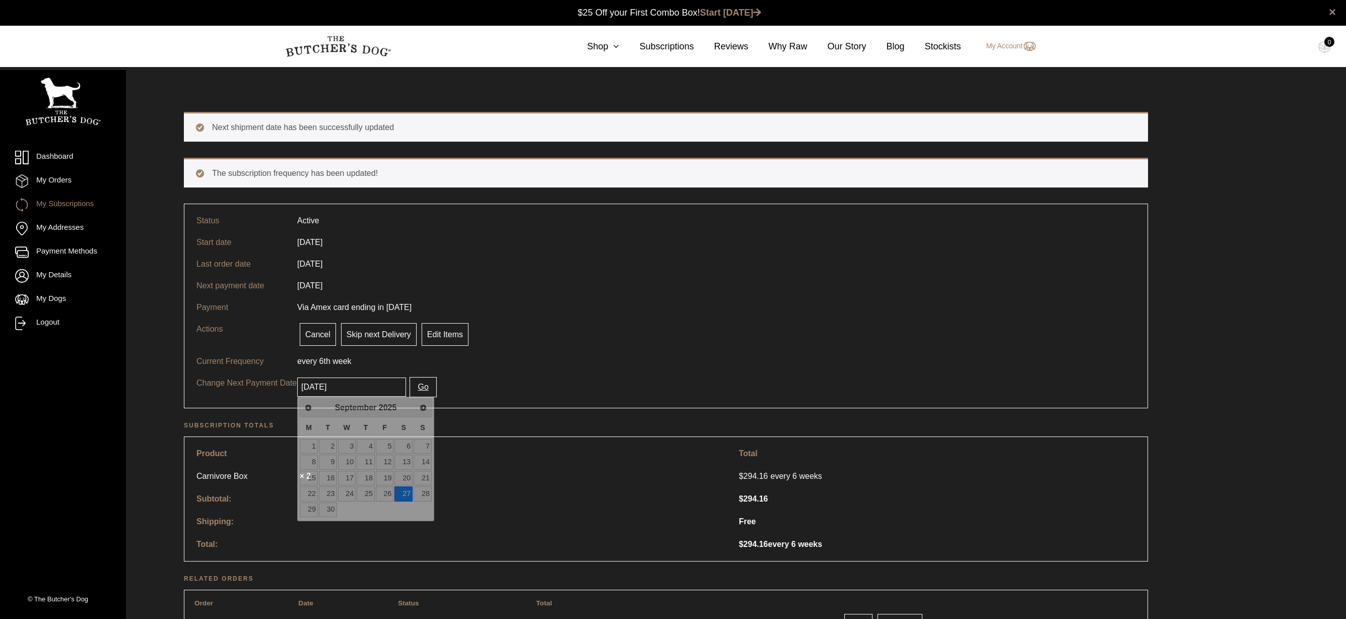
click at [353, 388] on input "[DATE]" at bounding box center [351, 386] width 109 height 19
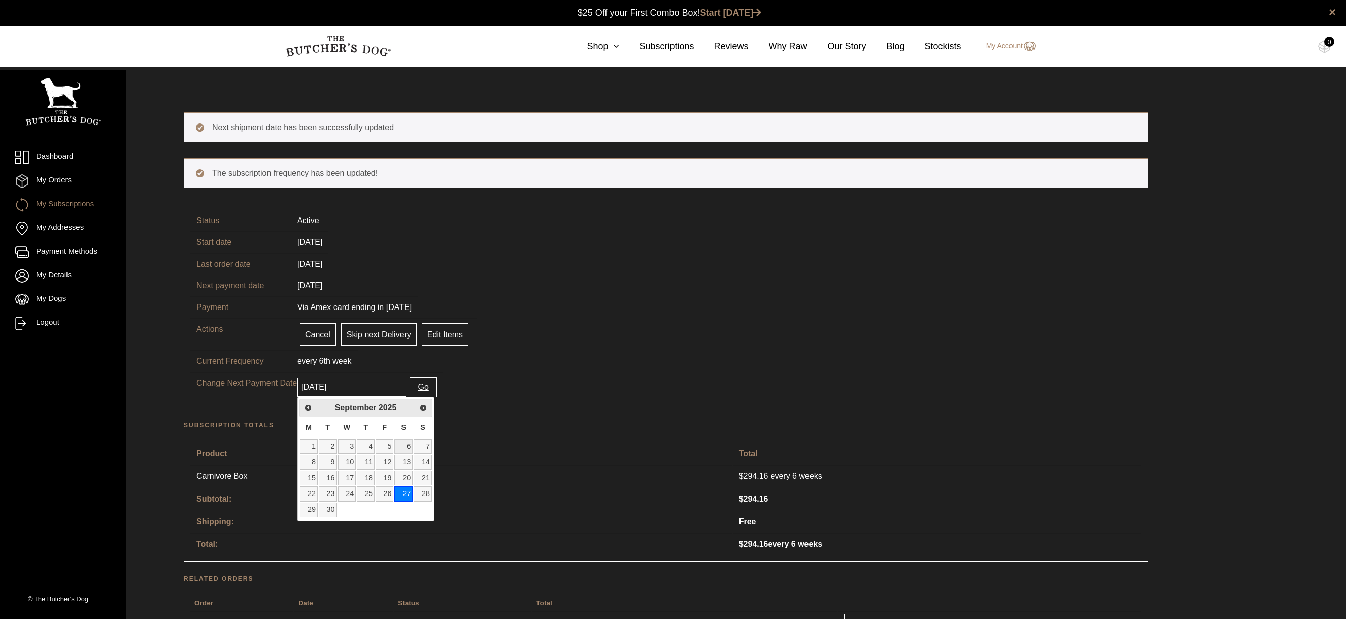
click at [412, 448] on link "6" at bounding box center [403, 446] width 18 height 15
type input "[DATE]"
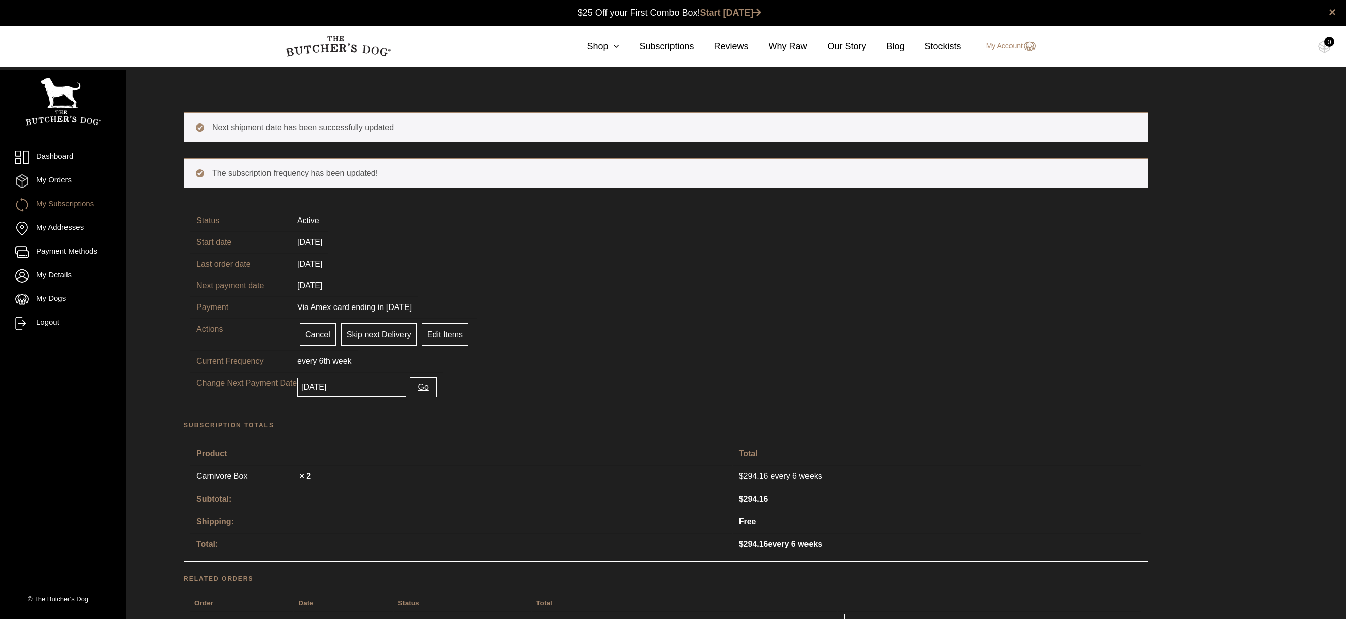
click at [426, 389] on button "Go" at bounding box center [422, 387] width 27 height 20
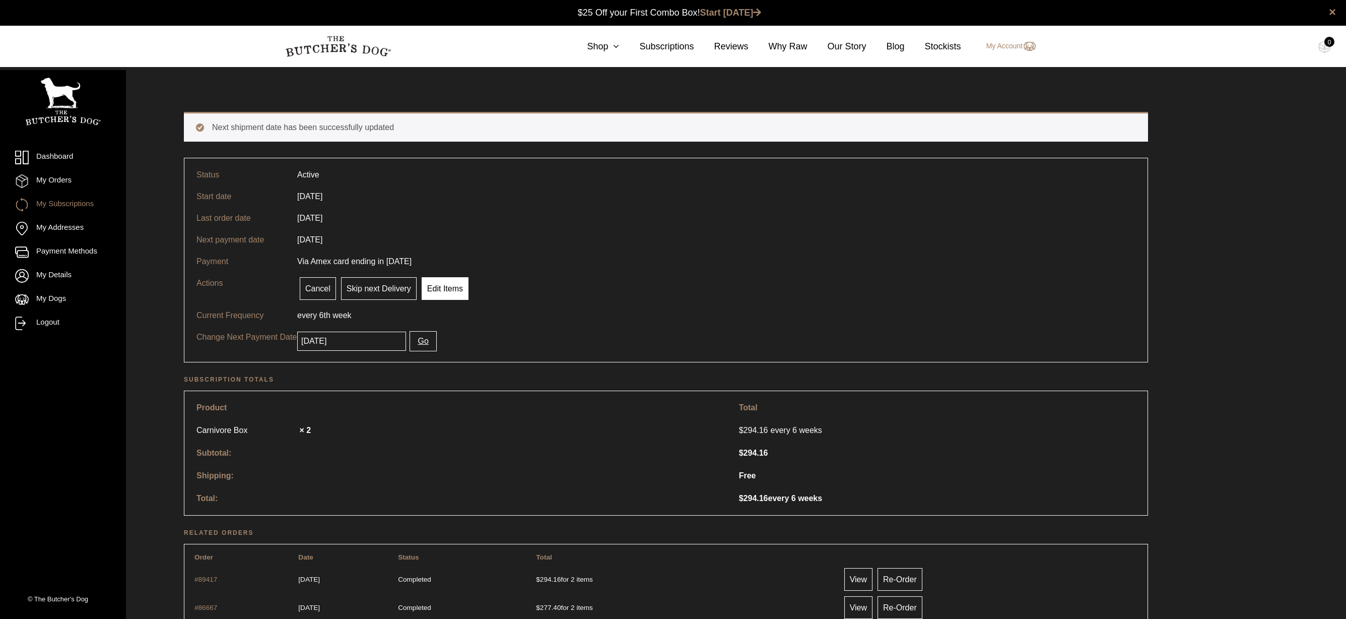
click at [459, 282] on link "Edit Items" at bounding box center [445, 288] width 47 height 23
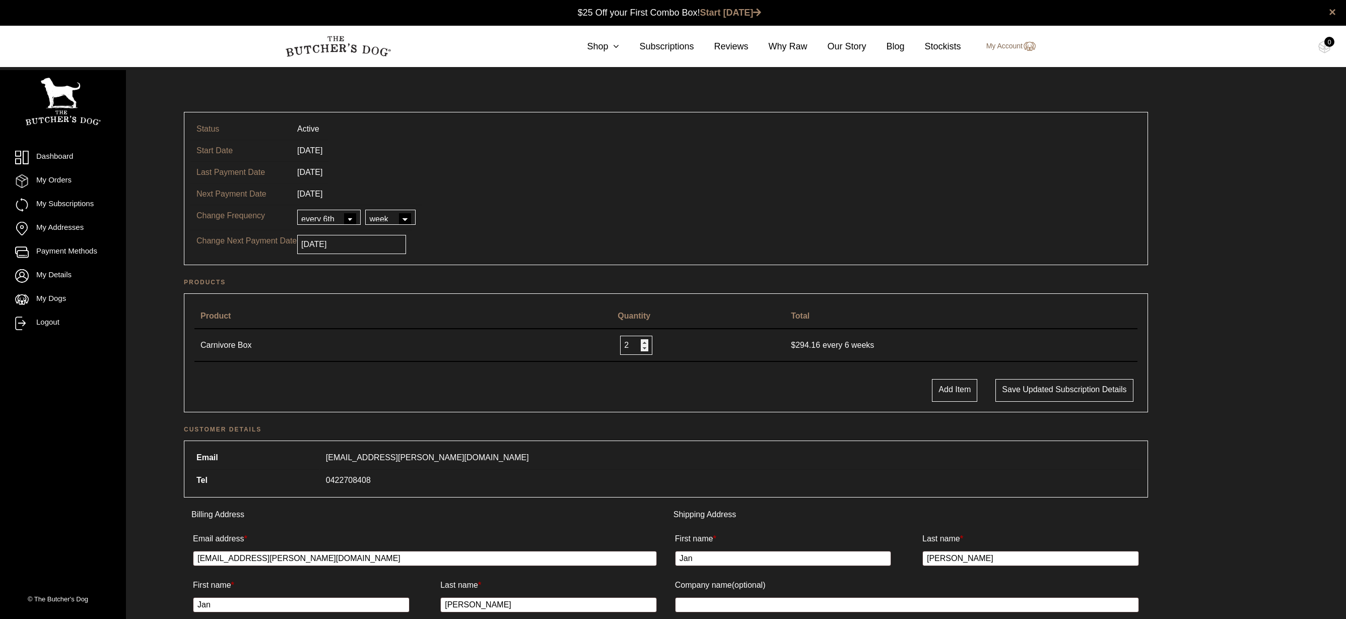
click at [990, 46] on link "My Account" at bounding box center [1005, 46] width 59 height 12
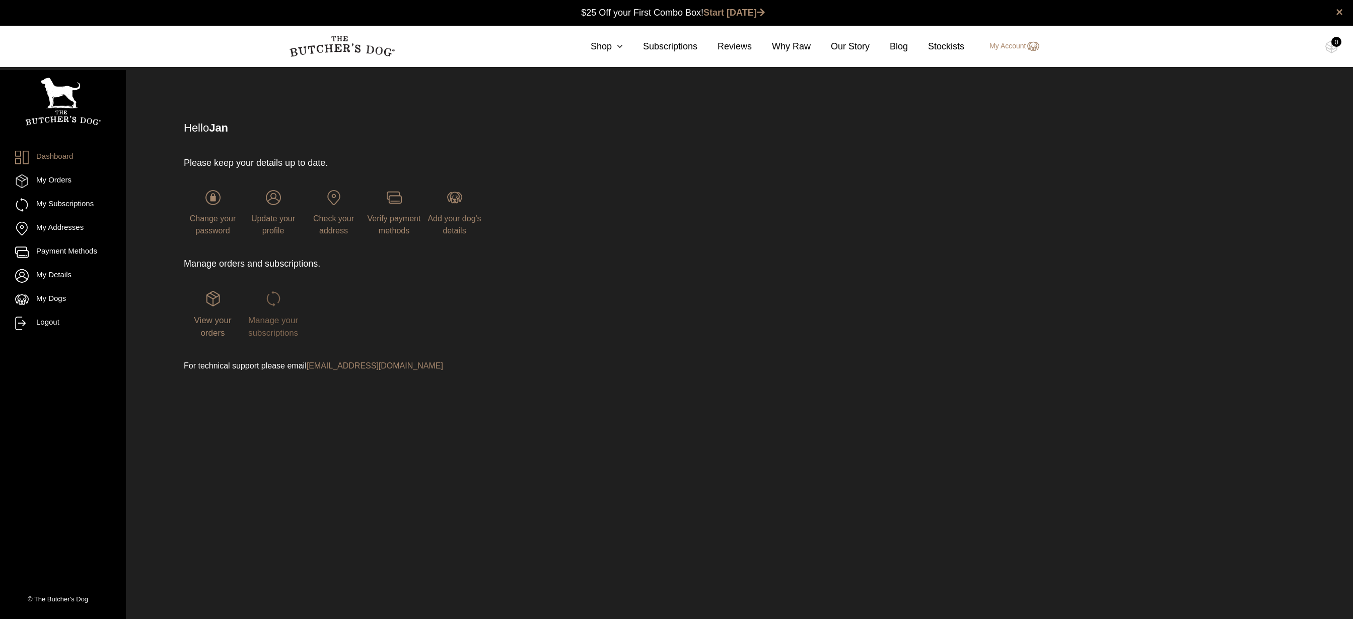
click at [277, 315] on span "Manage your subscriptions" at bounding box center [273, 326] width 50 height 23
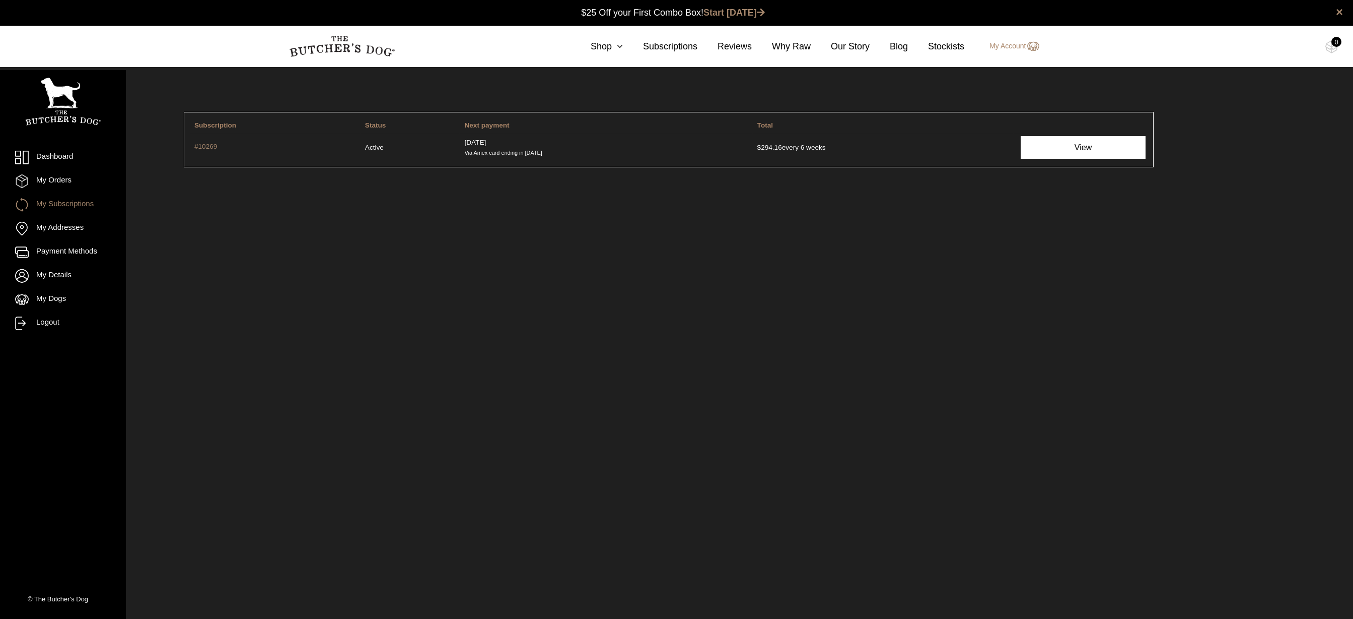
click at [1053, 147] on link "View" at bounding box center [1083, 147] width 124 height 23
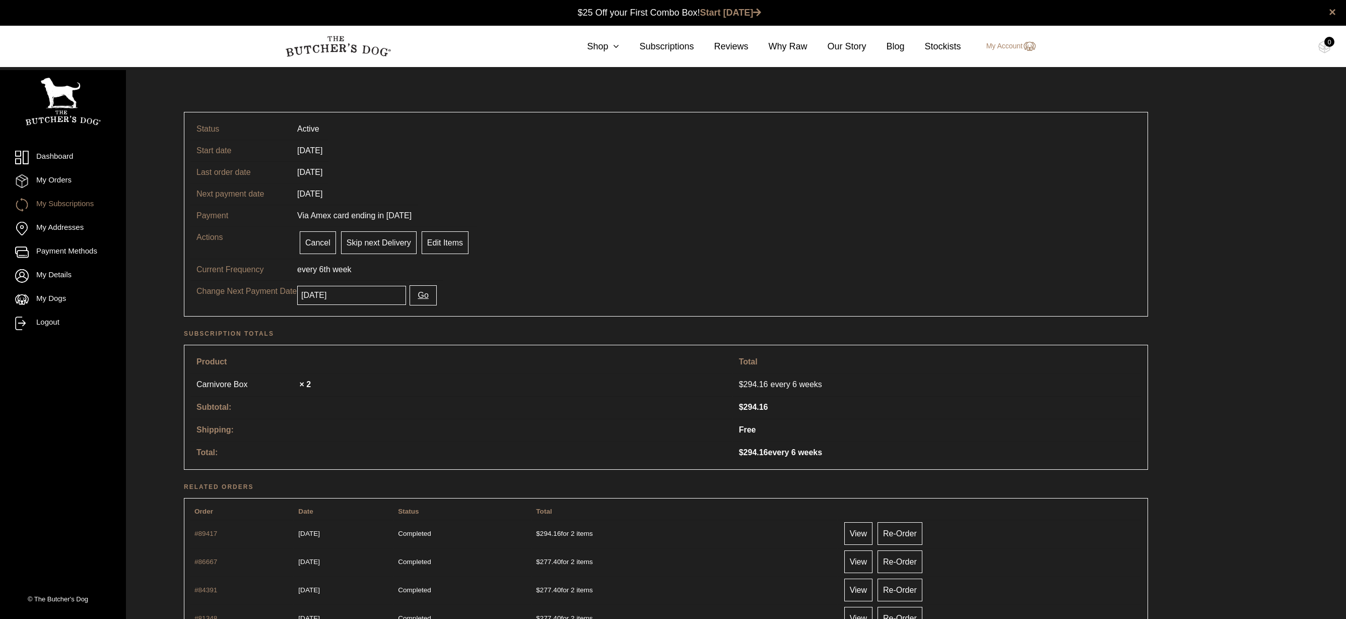
click at [381, 296] on input "[DATE]" at bounding box center [351, 295] width 109 height 19
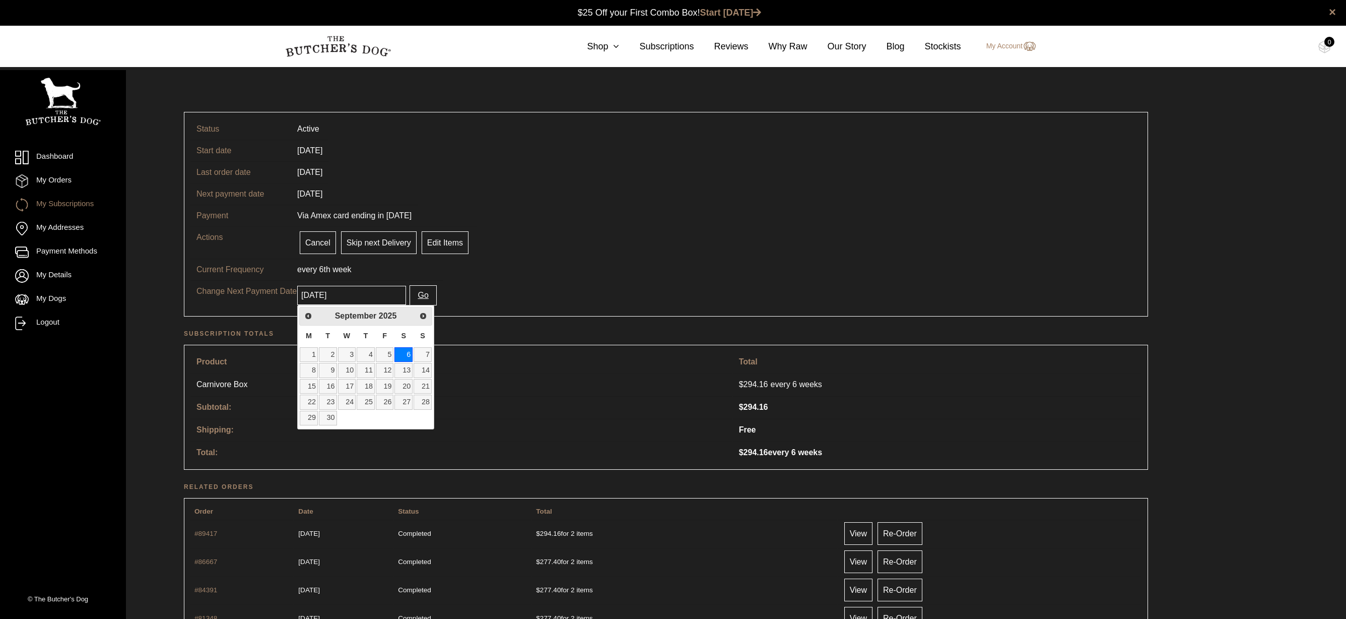
click at [522, 331] on h2 "Subscription totals" at bounding box center [666, 333] width 964 height 10
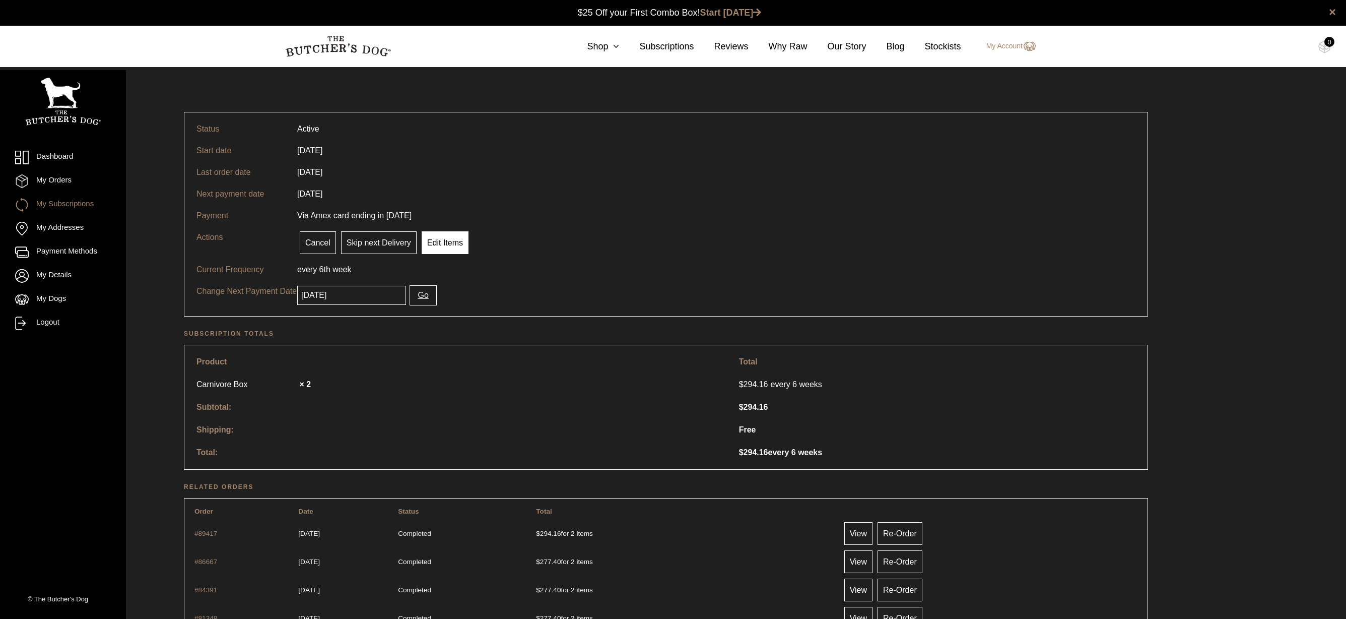
click at [451, 238] on link "Edit Items" at bounding box center [445, 242] width 47 height 23
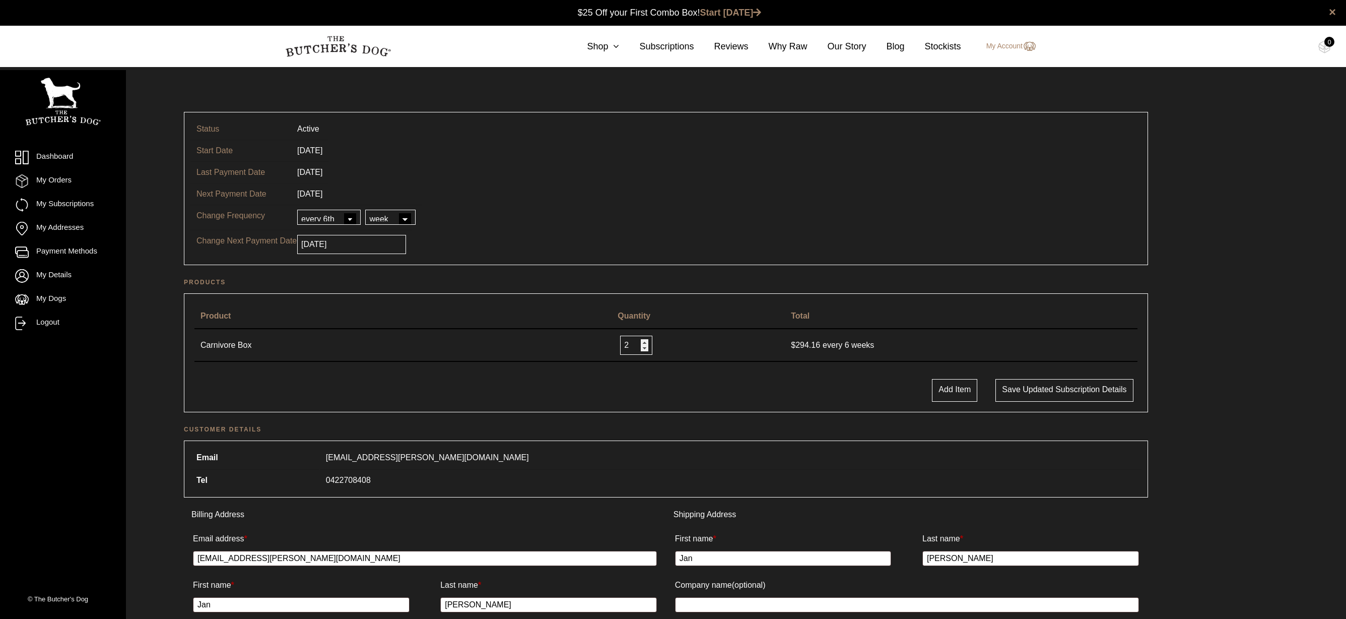
select select "5"
click at [1031, 391] on button "Save updated subscription details" at bounding box center [1064, 390] width 138 height 23
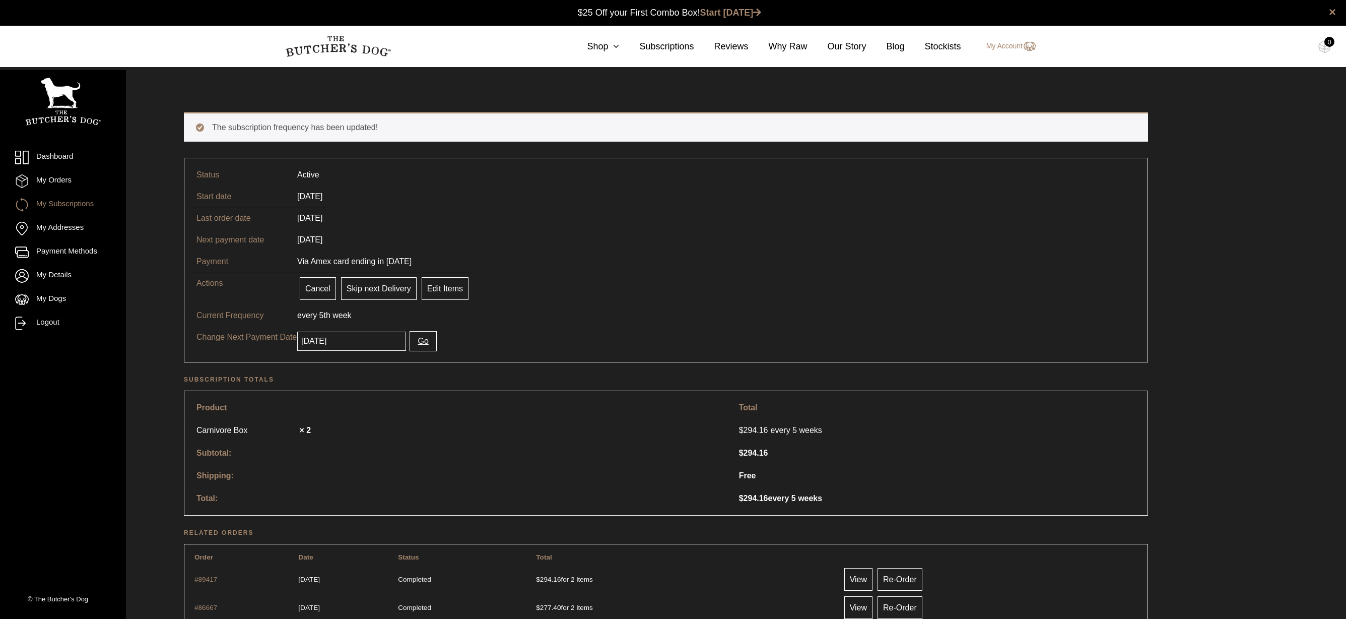
click at [348, 340] on input "2025-09-20" at bounding box center [351, 340] width 109 height 19
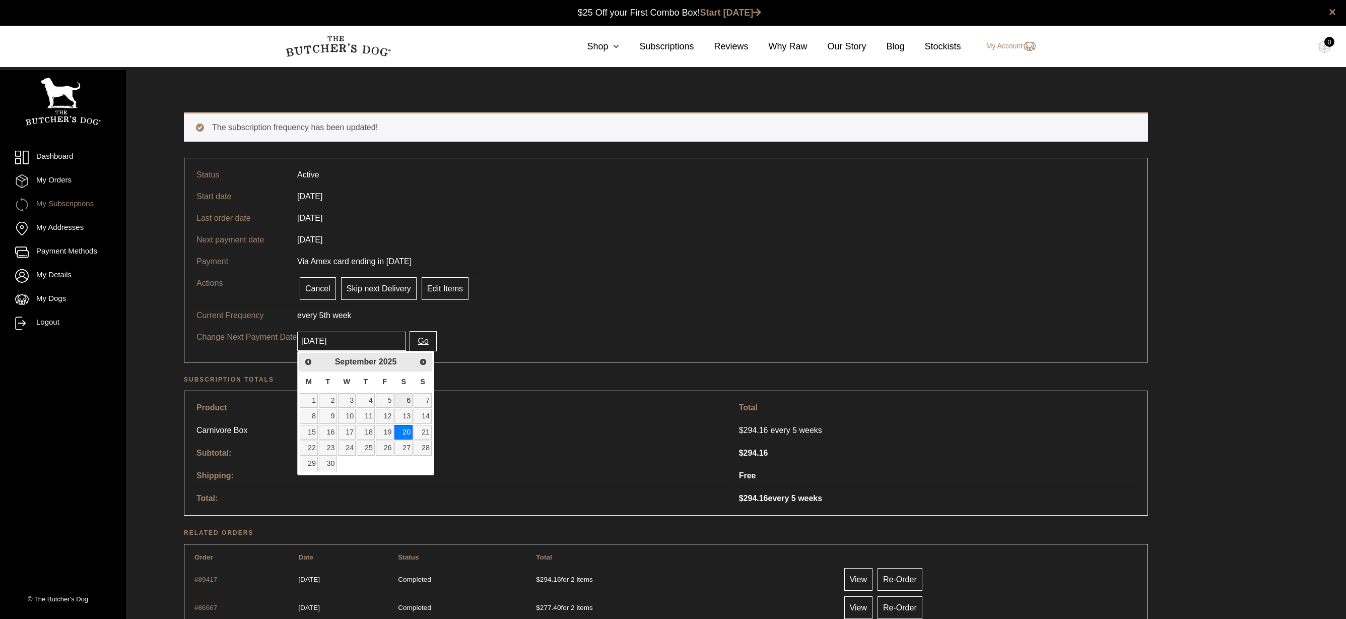
click at [405, 403] on link "6" at bounding box center [403, 400] width 18 height 15
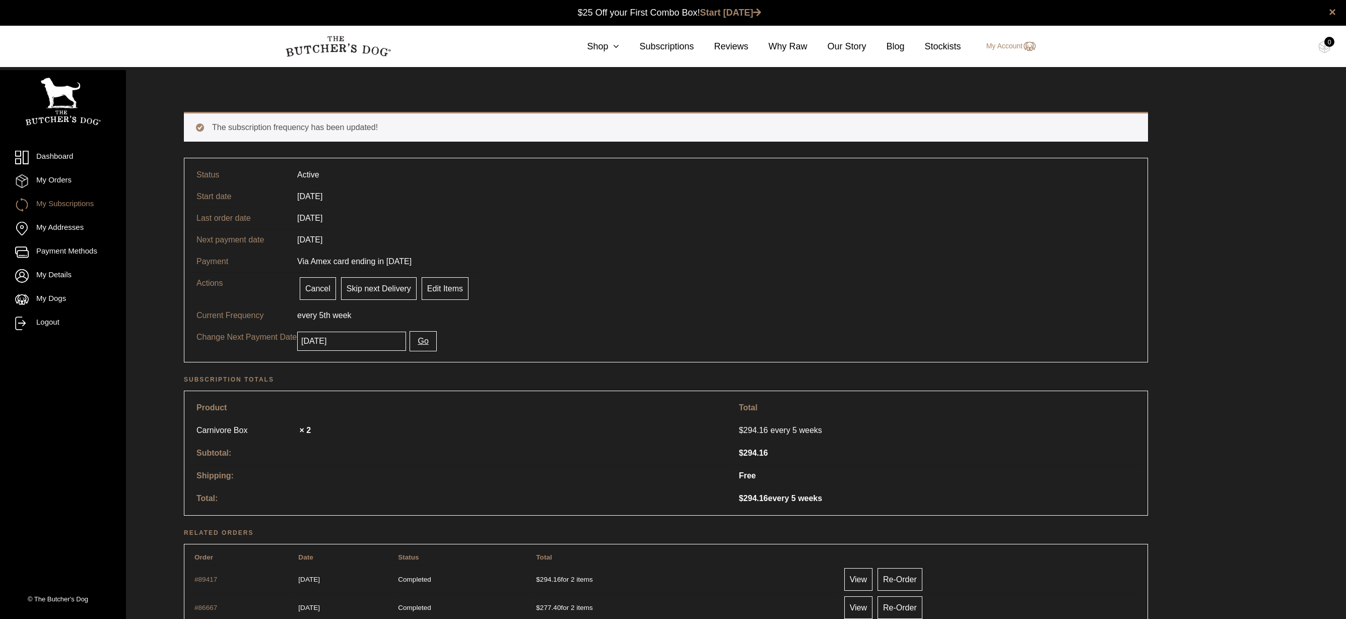
click at [362, 342] on input "2025-09-06" at bounding box center [351, 340] width 109 height 19
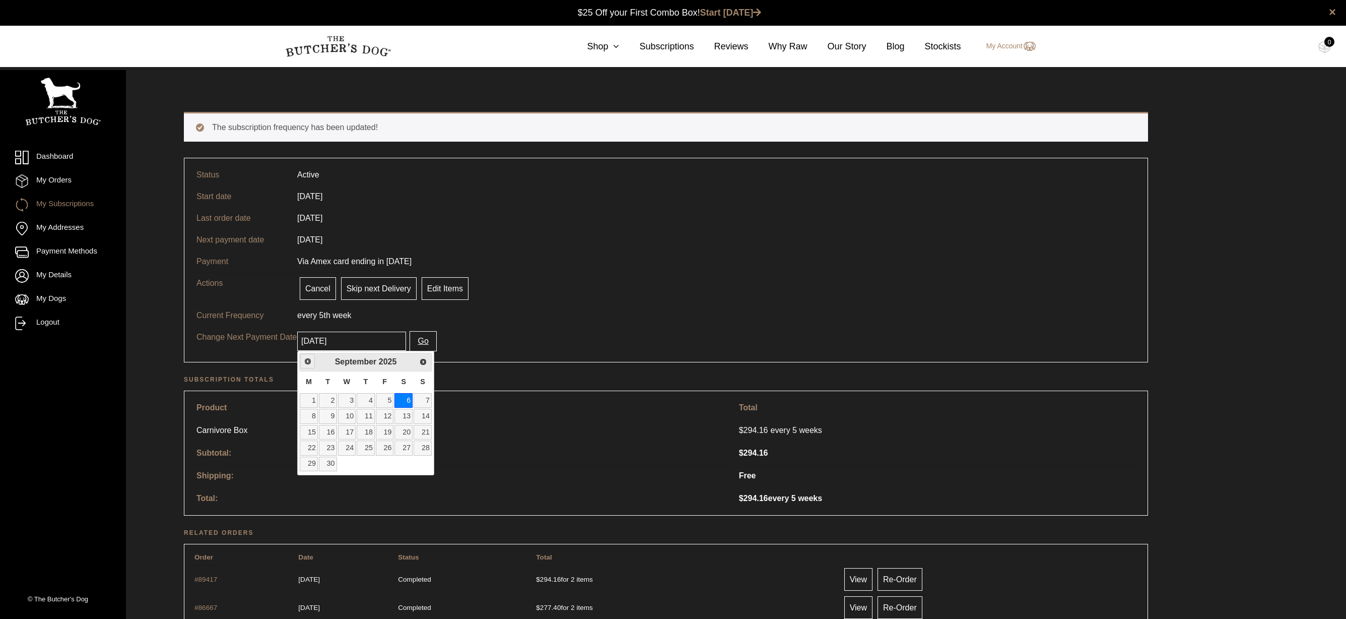
click at [304, 361] on span "Previous" at bounding box center [308, 361] width 8 height 8
click at [424, 358] on span "Next" at bounding box center [424, 361] width 8 height 8
click at [304, 367] on link "Previous" at bounding box center [307, 361] width 15 height 15
click at [422, 359] on span "Next" at bounding box center [424, 361] width 8 height 8
click at [367, 398] on link "4" at bounding box center [366, 400] width 18 height 15
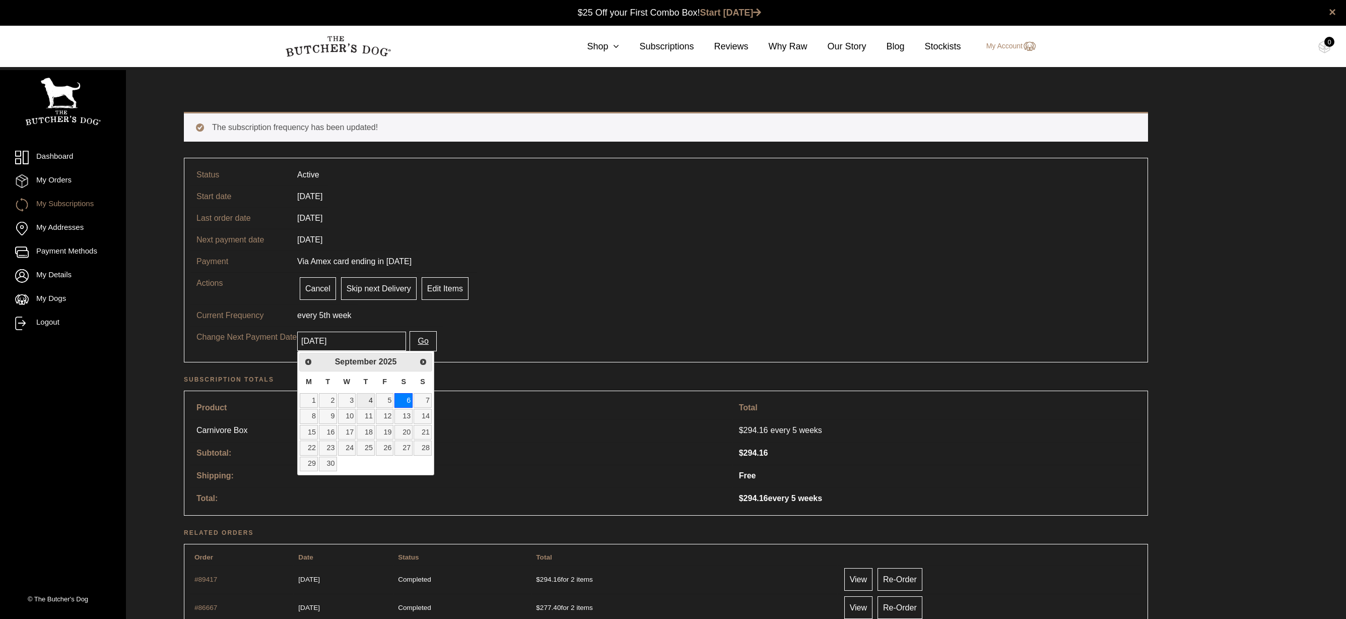
type input "2025-09-04"
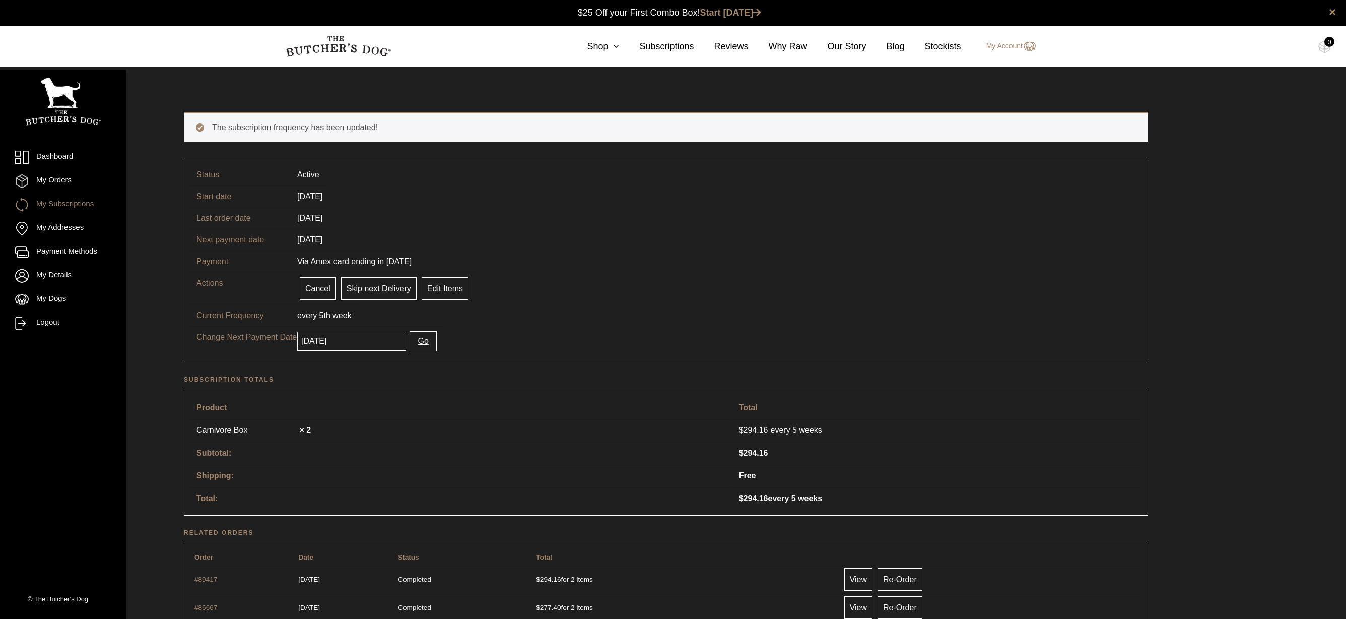
click at [459, 380] on h2 "Subscription totals" at bounding box center [666, 379] width 964 height 10
click at [427, 342] on button "Go" at bounding box center [422, 341] width 27 height 20
click at [387, 343] on input "[DATE]" at bounding box center [351, 340] width 109 height 19
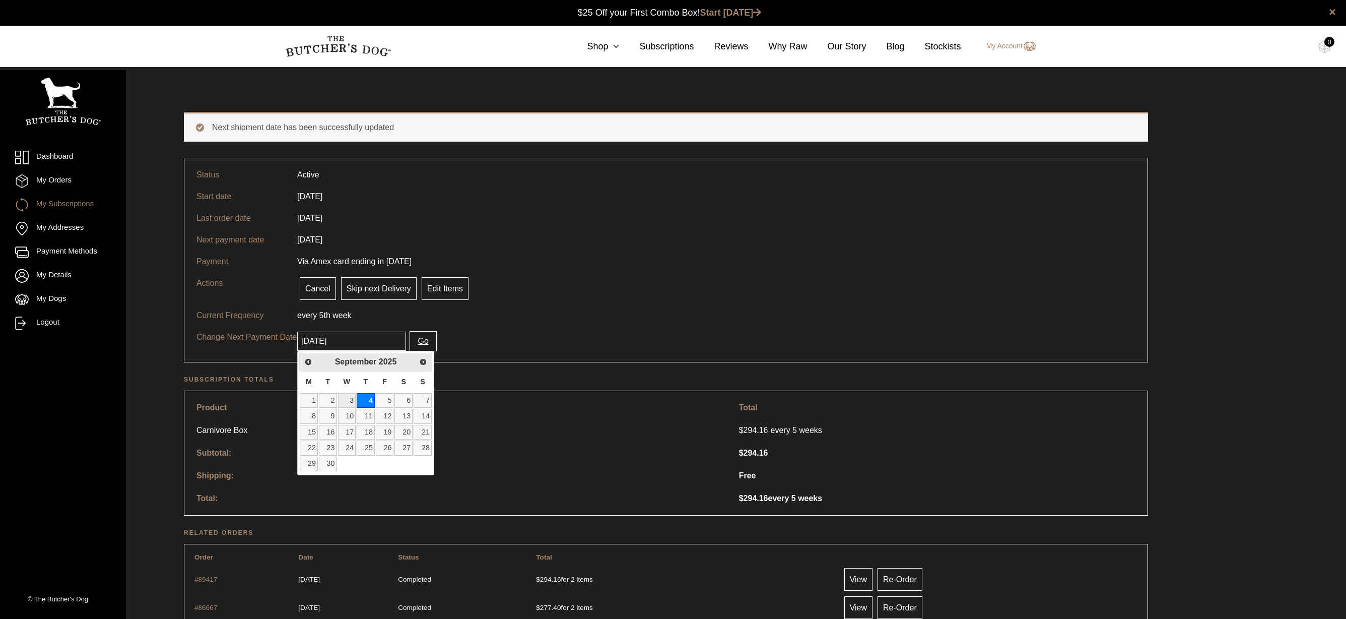
click at [345, 398] on link "3" at bounding box center [347, 400] width 18 height 15
type input "[DATE]"
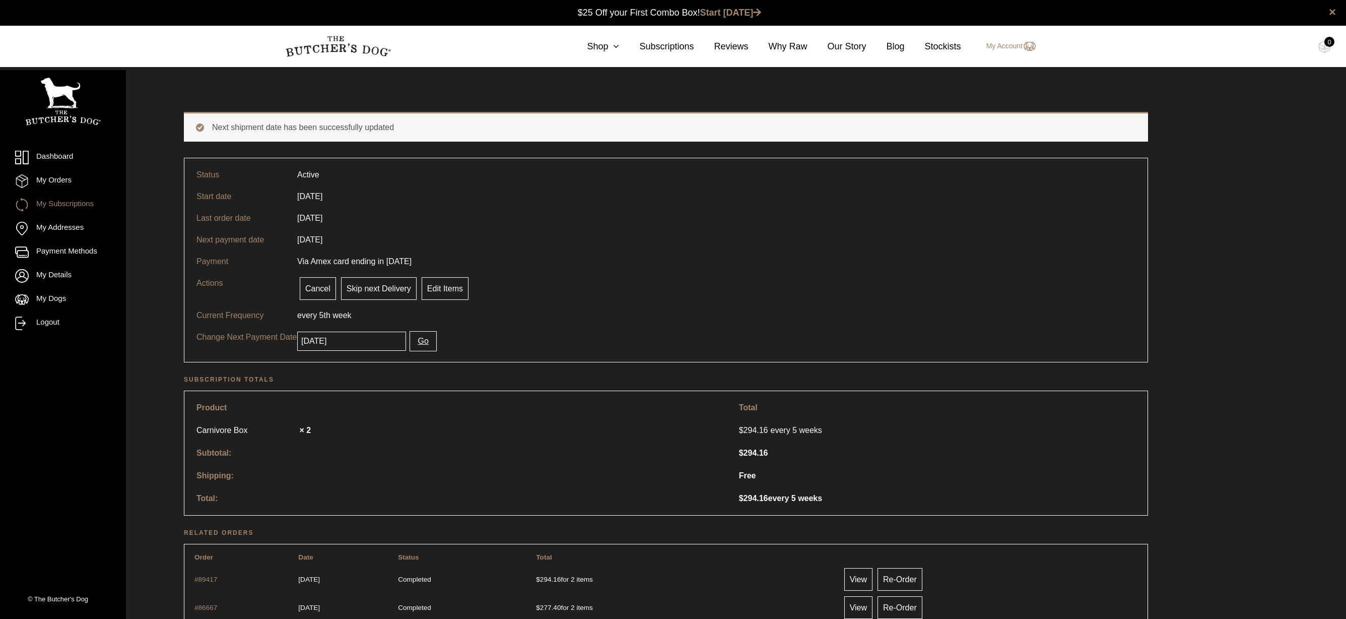
click at [376, 344] on input "[DATE]" at bounding box center [351, 340] width 109 height 19
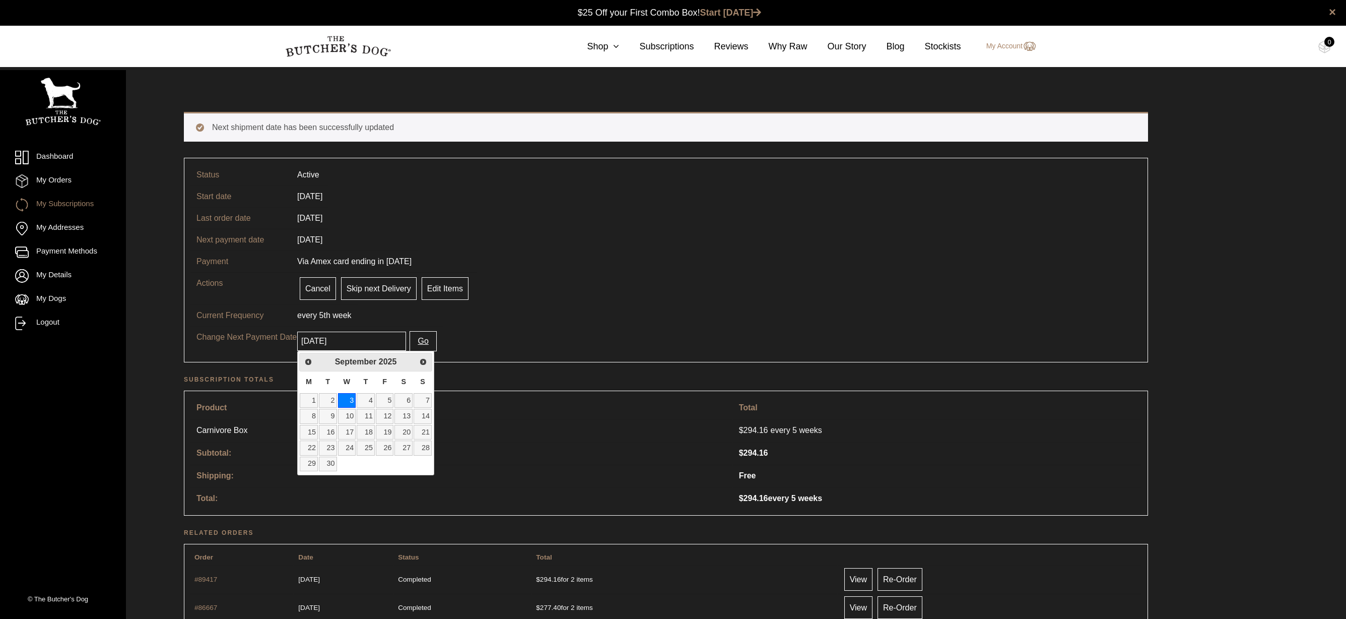
click at [425, 342] on button "Go" at bounding box center [422, 341] width 27 height 20
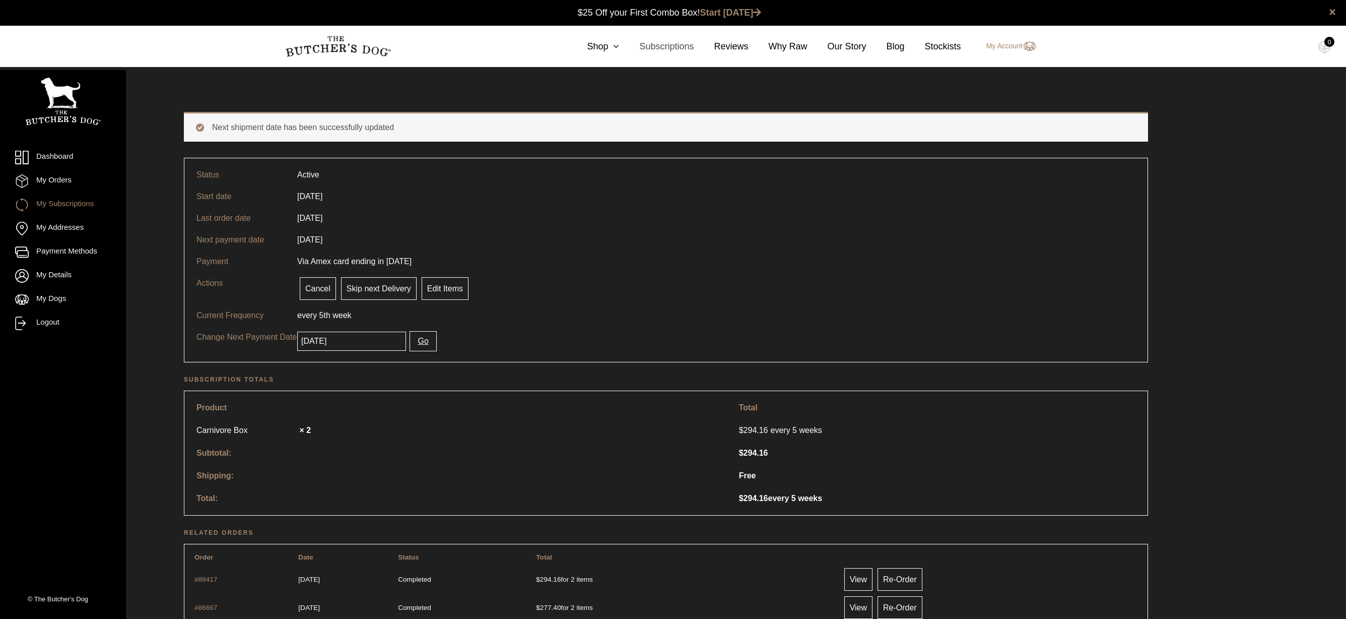
click at [661, 45] on link "Subscriptions" at bounding box center [656, 47] width 75 height 14
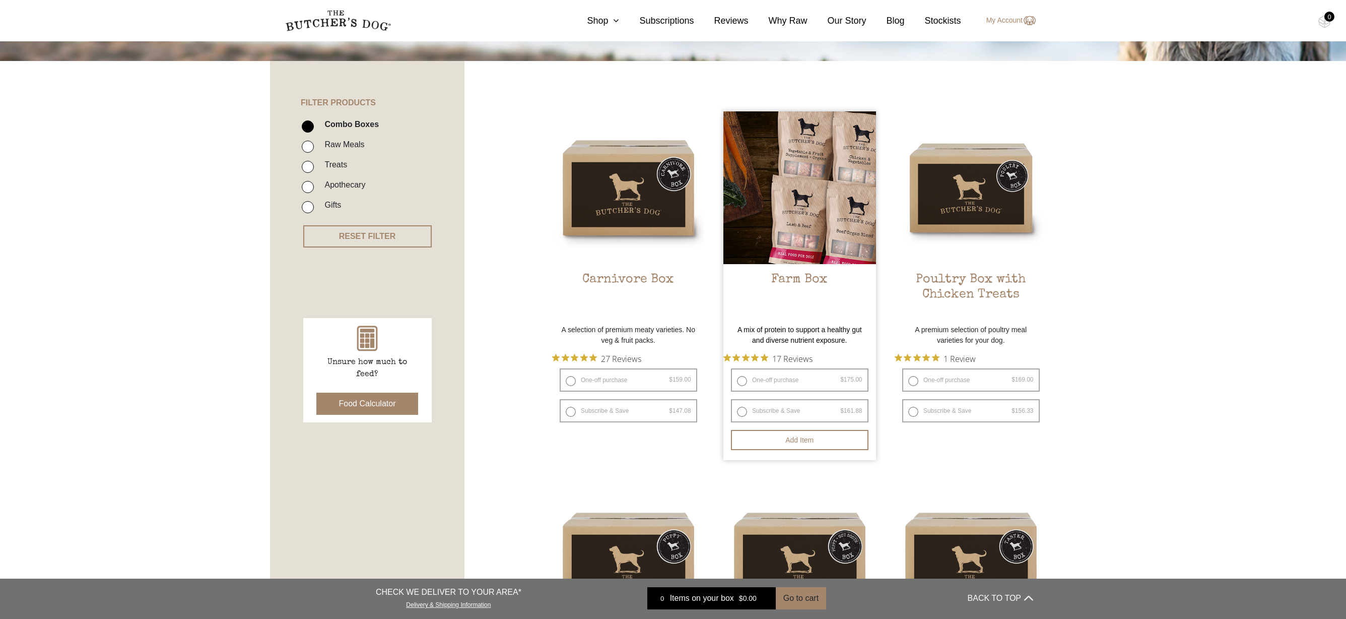
scroll to position [192, 0]
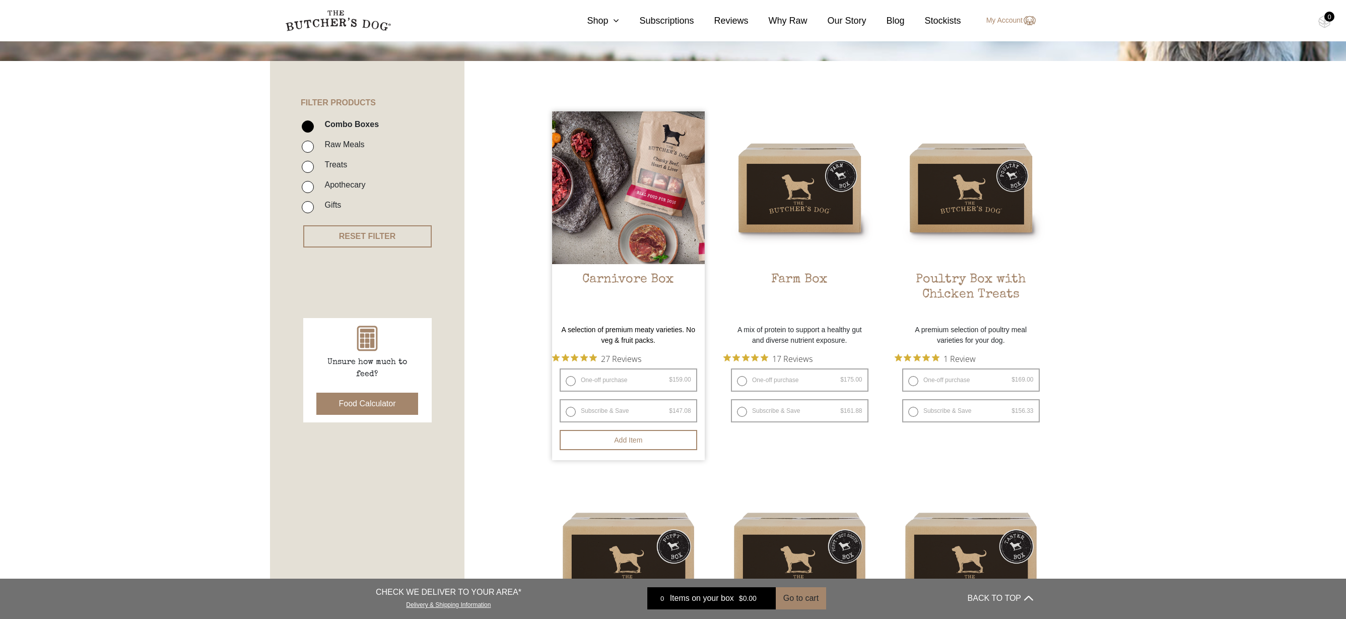
click at [625, 275] on h2 "Carnivore Box" at bounding box center [628, 295] width 153 height 47
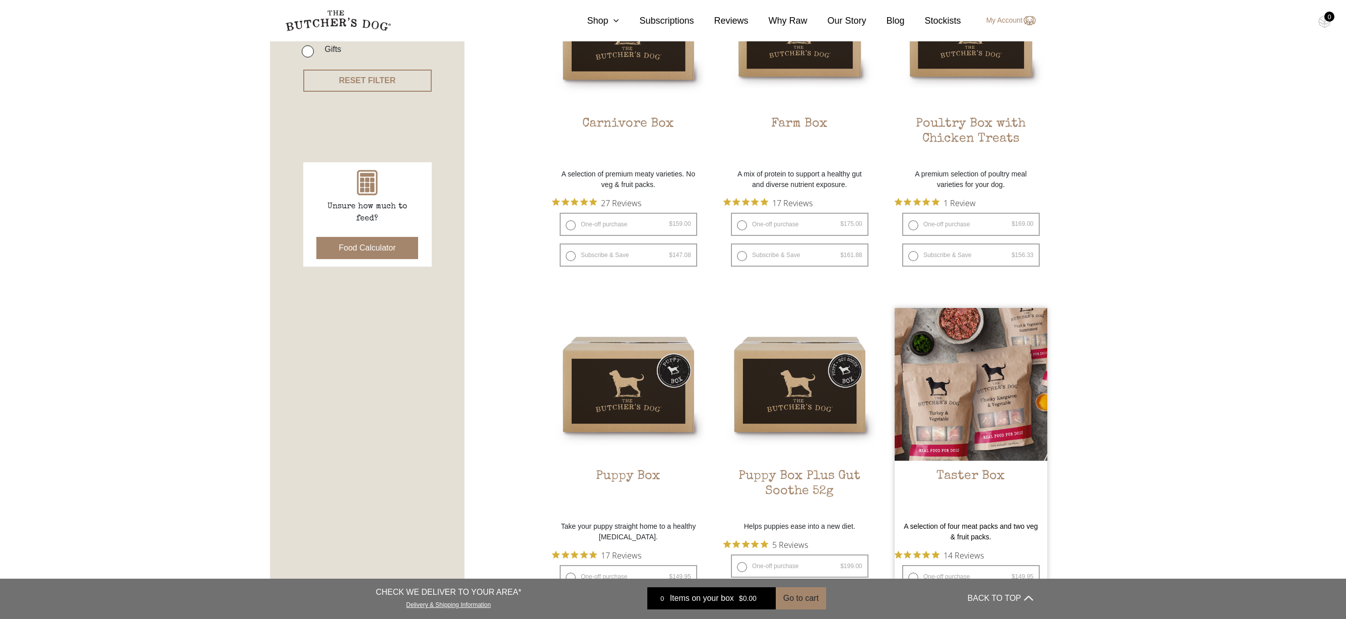
scroll to position [413, 0]
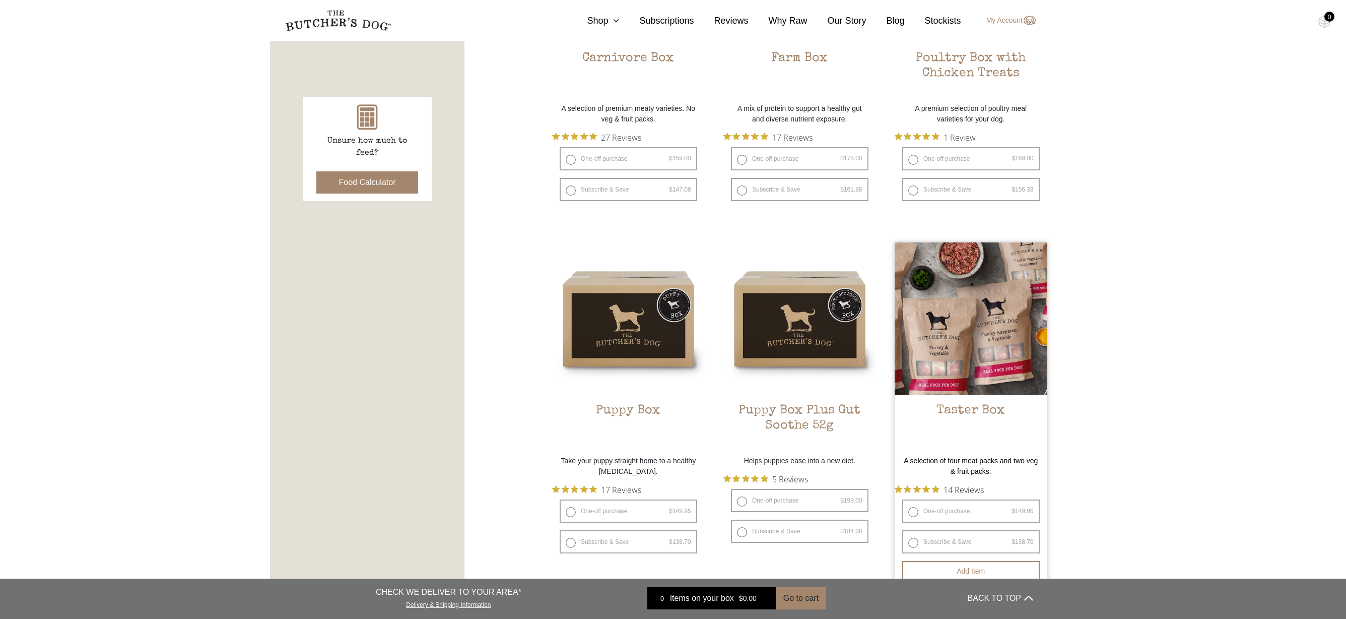
click at [988, 411] on h2 "Taster Box" at bounding box center [971, 426] width 153 height 47
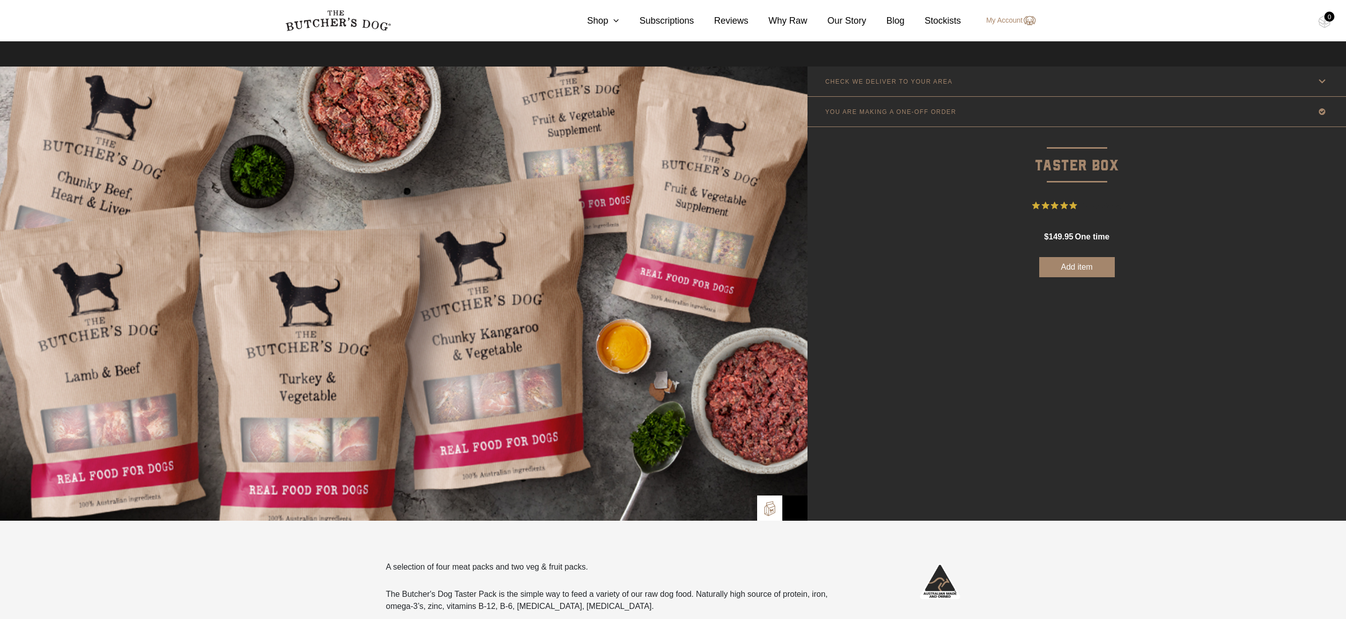
scroll to position [823, 0]
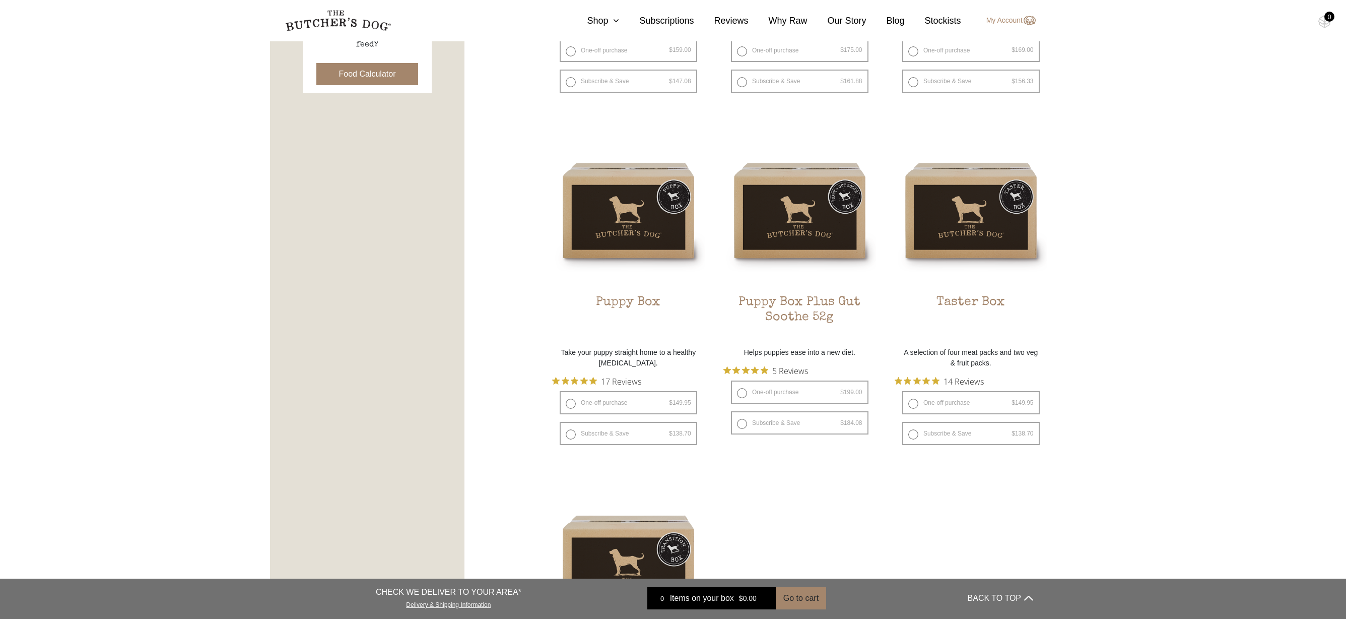
scroll to position [427, 0]
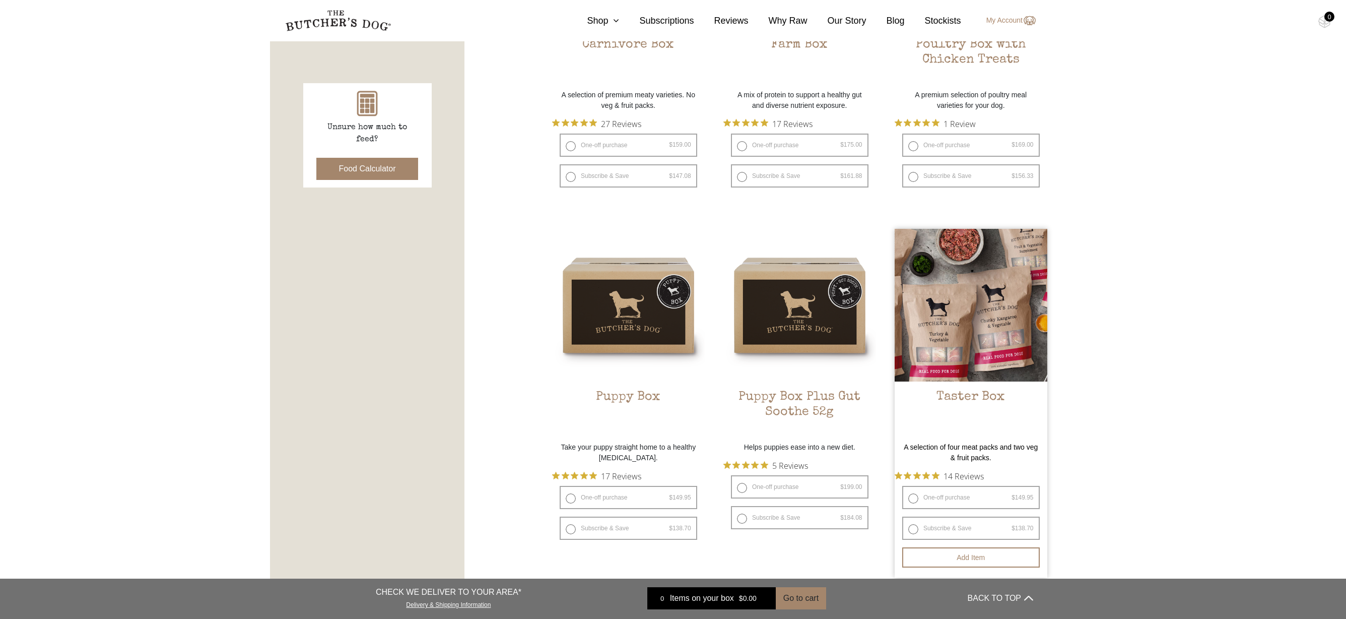
click at [945, 394] on h2 "Taster Box" at bounding box center [971, 412] width 153 height 47
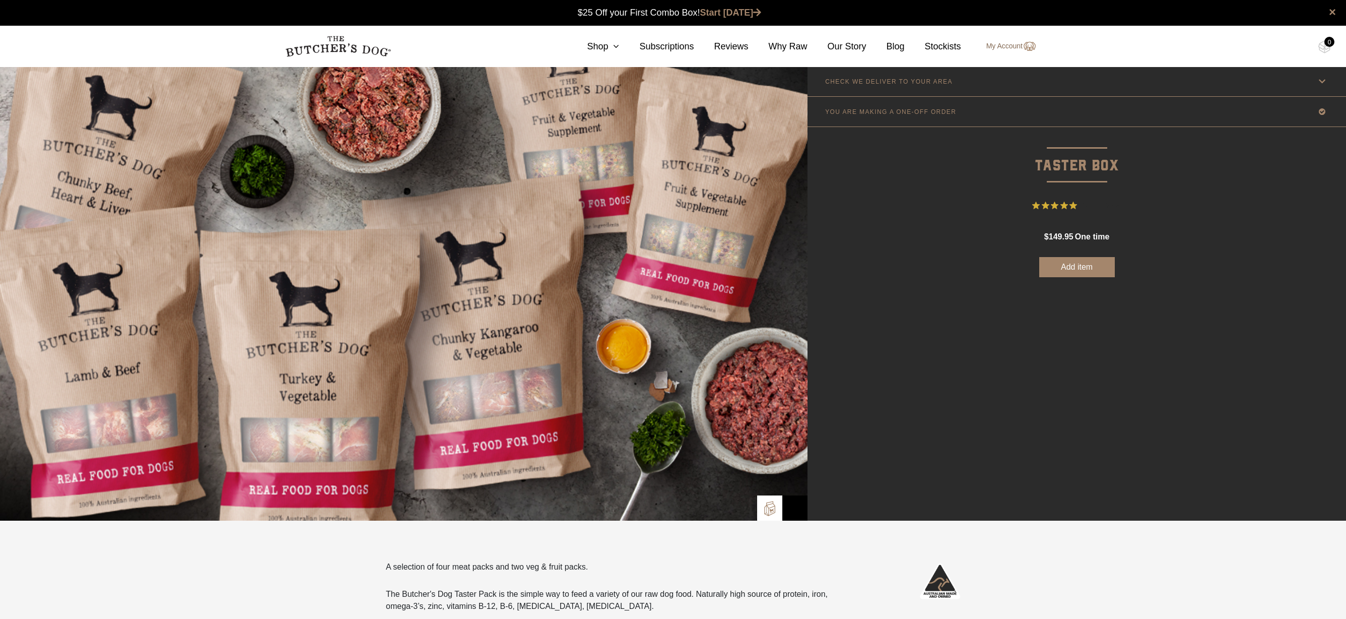
click at [1004, 49] on link "My Account" at bounding box center [1005, 46] width 59 height 12
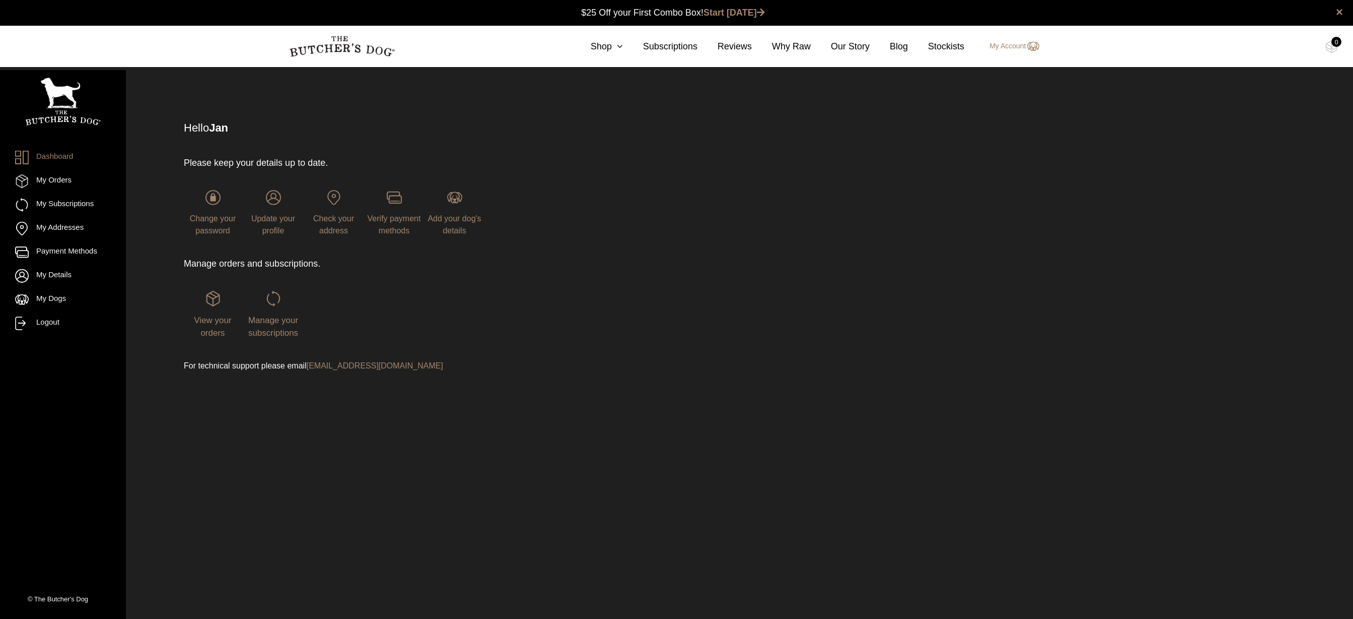
click at [265, 307] on div "Manage your subscriptions" at bounding box center [273, 315] width 58 height 48
click at [268, 328] on span "Manage your subscriptions" at bounding box center [273, 326] width 50 height 23
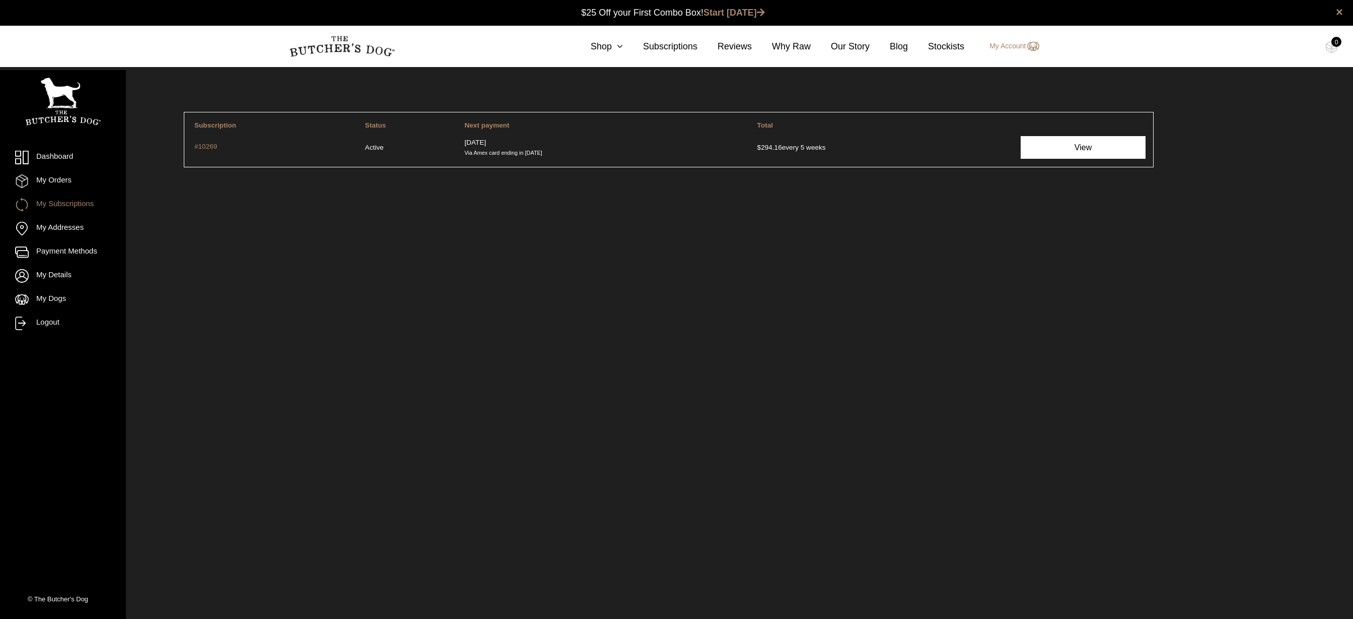
click at [1050, 151] on link "View" at bounding box center [1083, 147] width 124 height 23
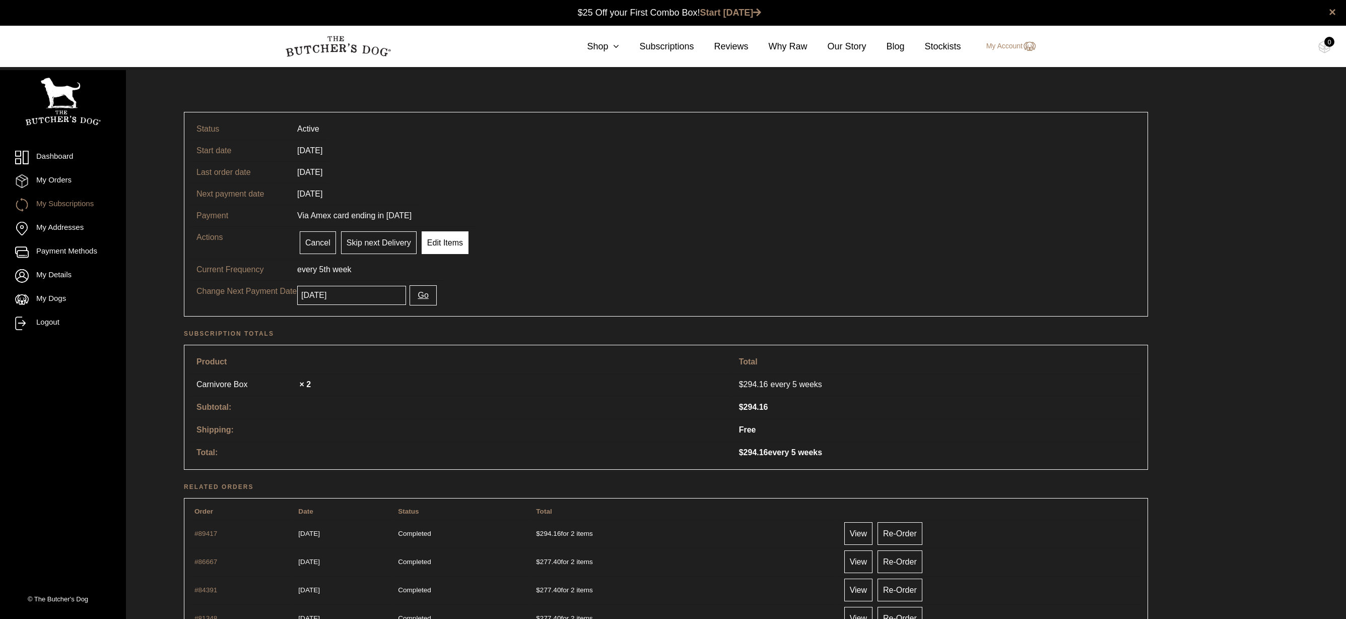
click at [434, 253] on link "Edit Items" at bounding box center [445, 242] width 47 height 23
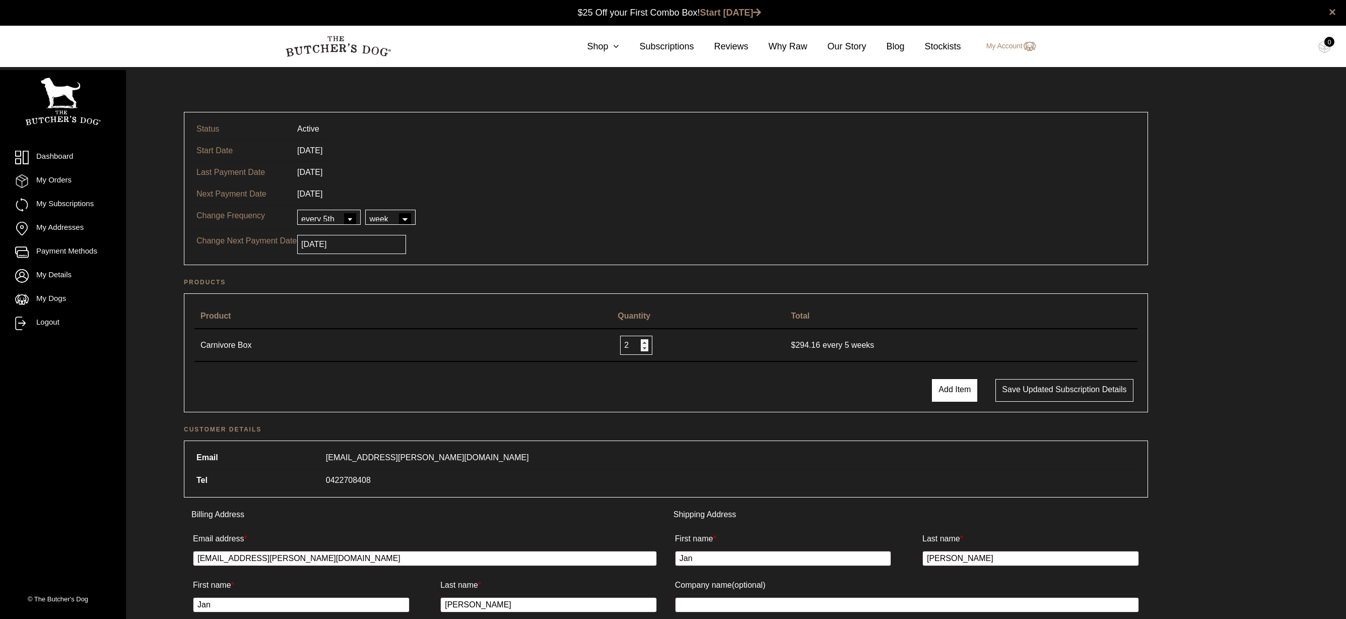
click at [949, 395] on button "Add Item" at bounding box center [954, 390] width 45 height 23
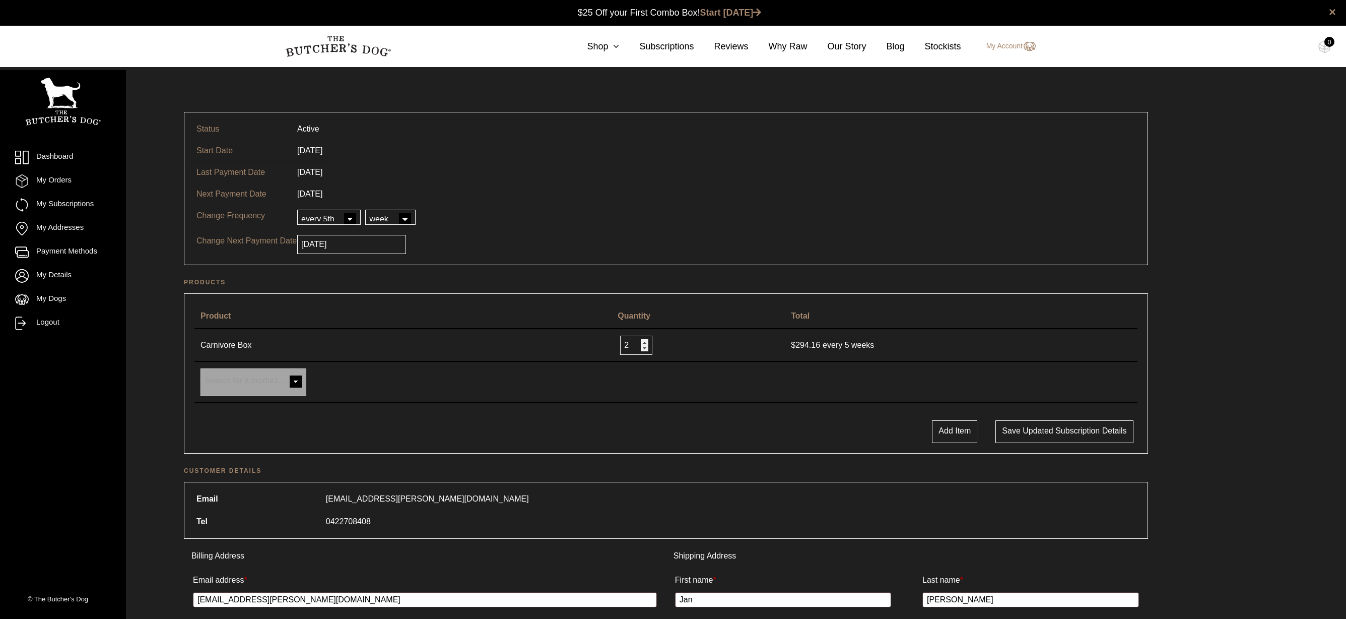
click at [299, 382] on span at bounding box center [296, 382] width 20 height 20
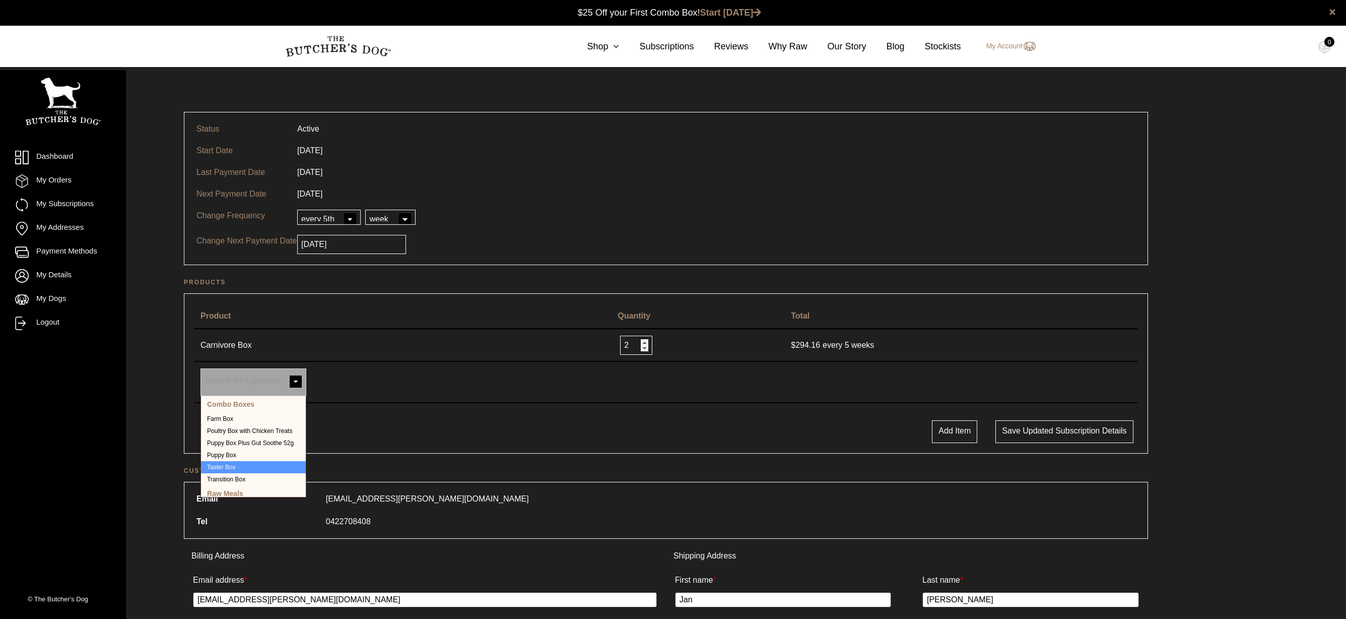
select select "290"
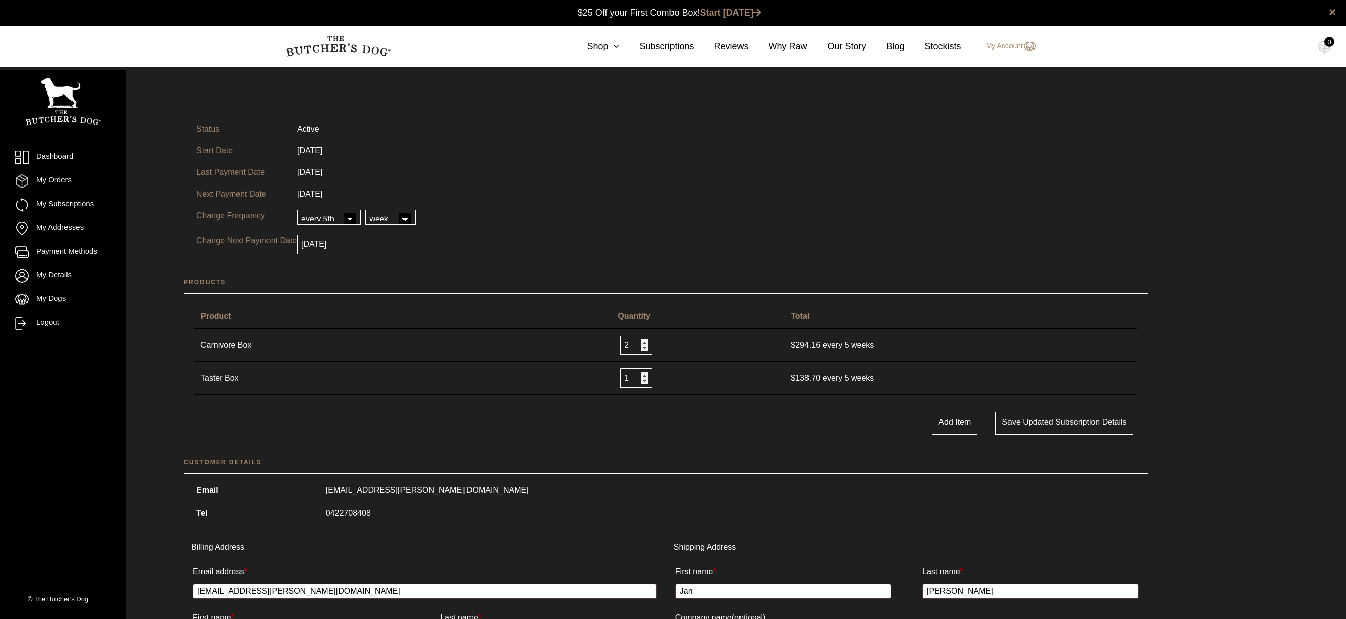
type input "2"
click at [641, 375] on input "2" at bounding box center [636, 377] width 32 height 19
click at [639, 348] on input "1" at bounding box center [636, 344] width 32 height 19
type input "0"
click at [639, 348] on input "0" at bounding box center [636, 344] width 32 height 19
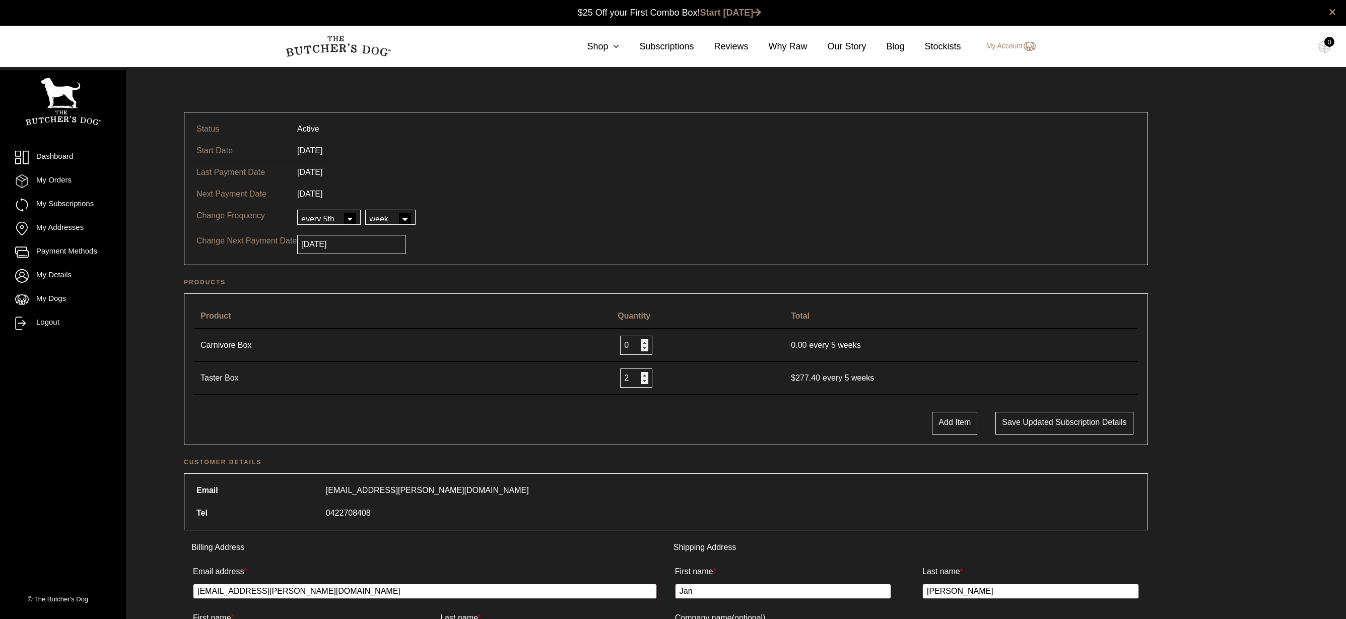
select select "1"
select select "month"
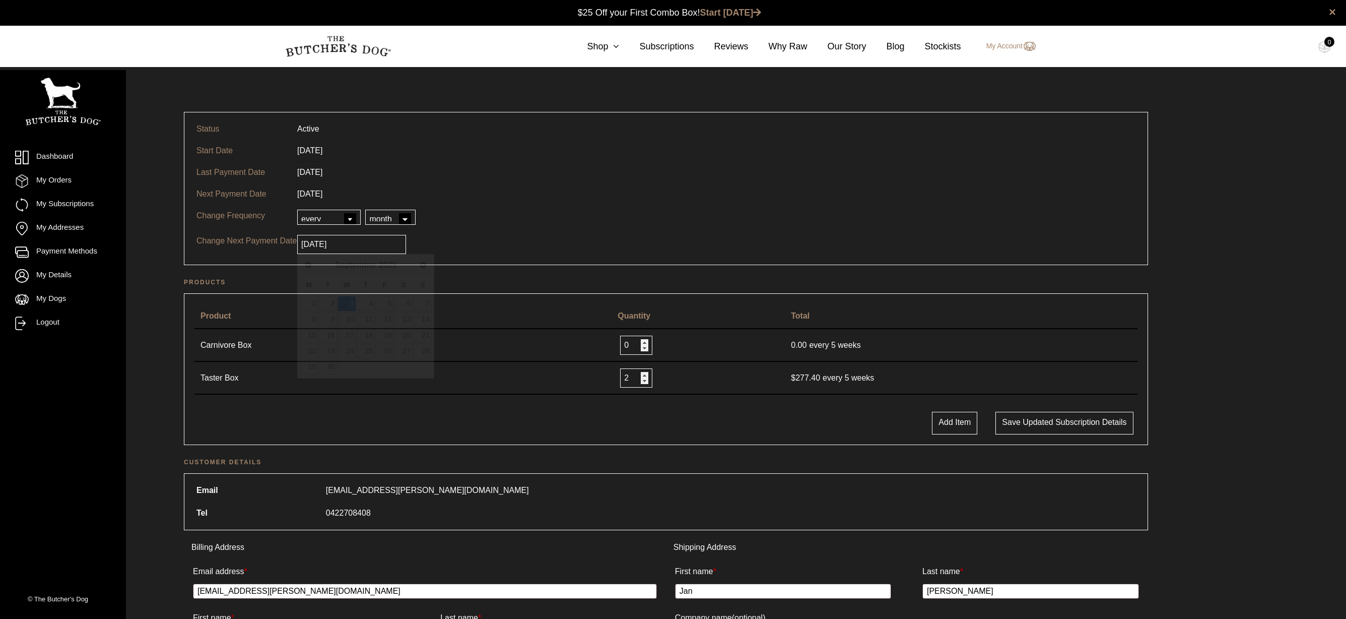
click at [350, 247] on input "[DATE]" at bounding box center [351, 244] width 109 height 19
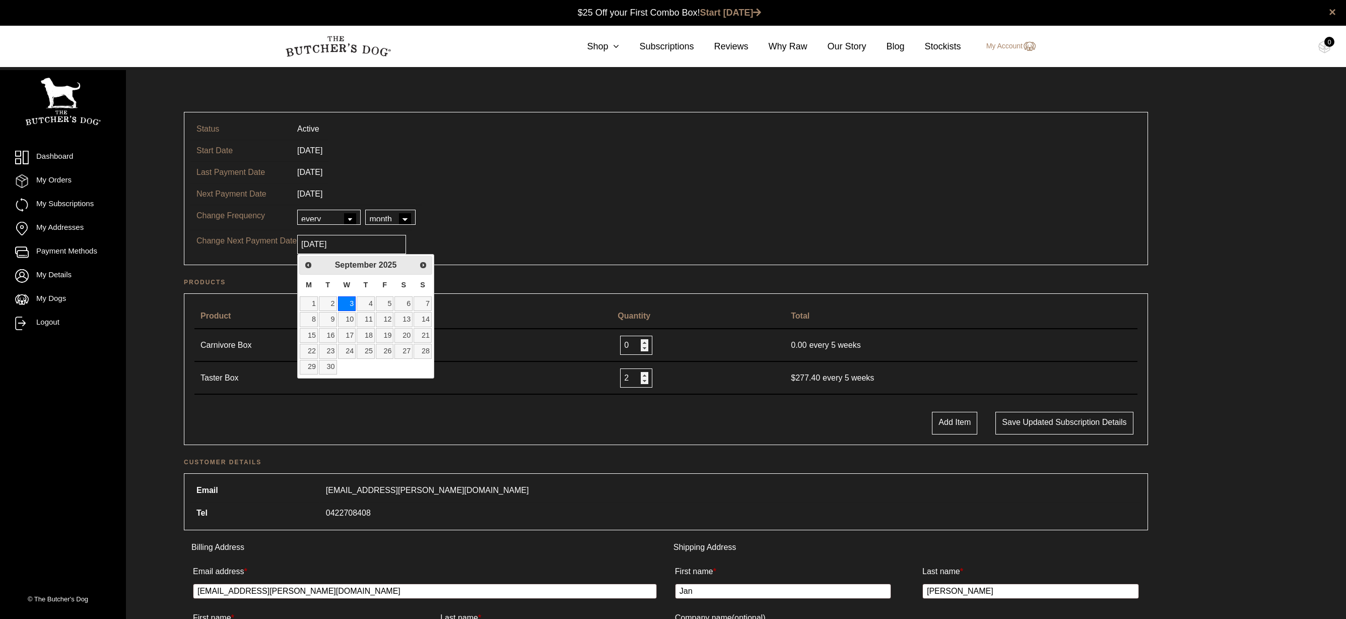
click at [348, 302] on link "3" at bounding box center [347, 303] width 18 height 15
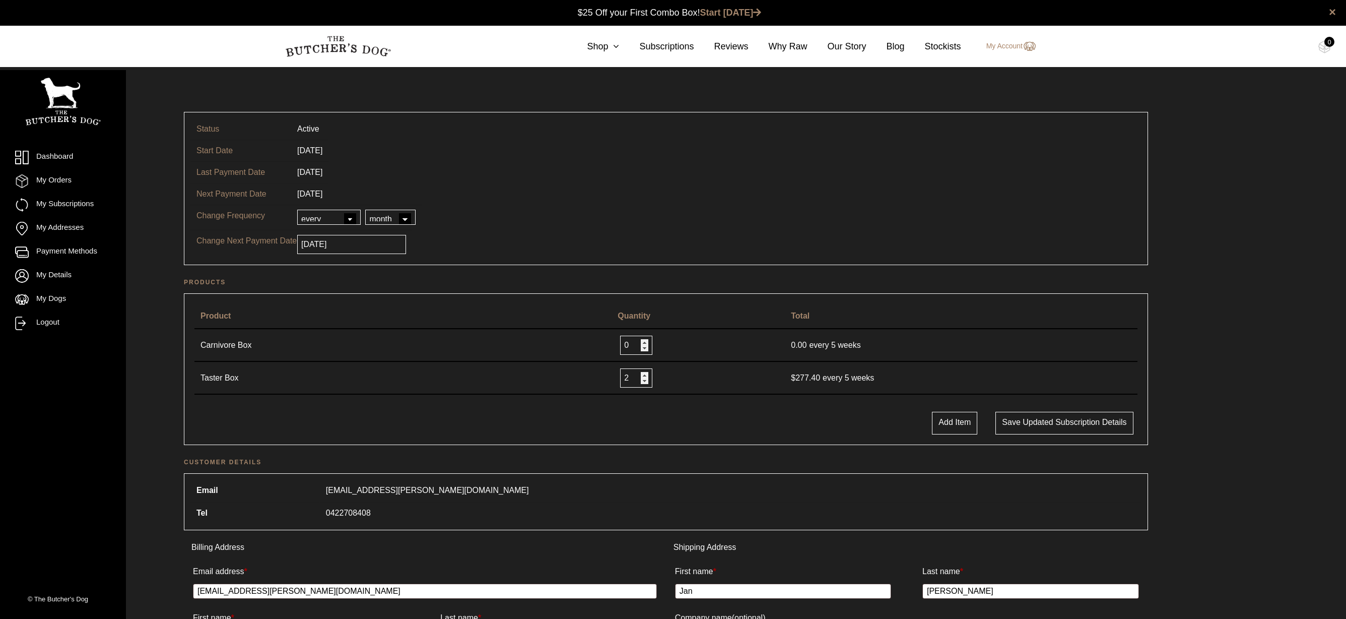
click at [741, 222] on tr "Change Frequency every every 2nd every 3rd every 4th every 5th every 6th day we…" at bounding box center [665, 216] width 951 height 25
click at [1195, 427] on div "Status Active Start Date 15/08/2021 Last Payment Date 17/07/2025 Next Payment D…" at bounding box center [665, 569] width 1065 height 964
click at [1042, 427] on button "Save updated subscription details" at bounding box center [1064, 423] width 138 height 23
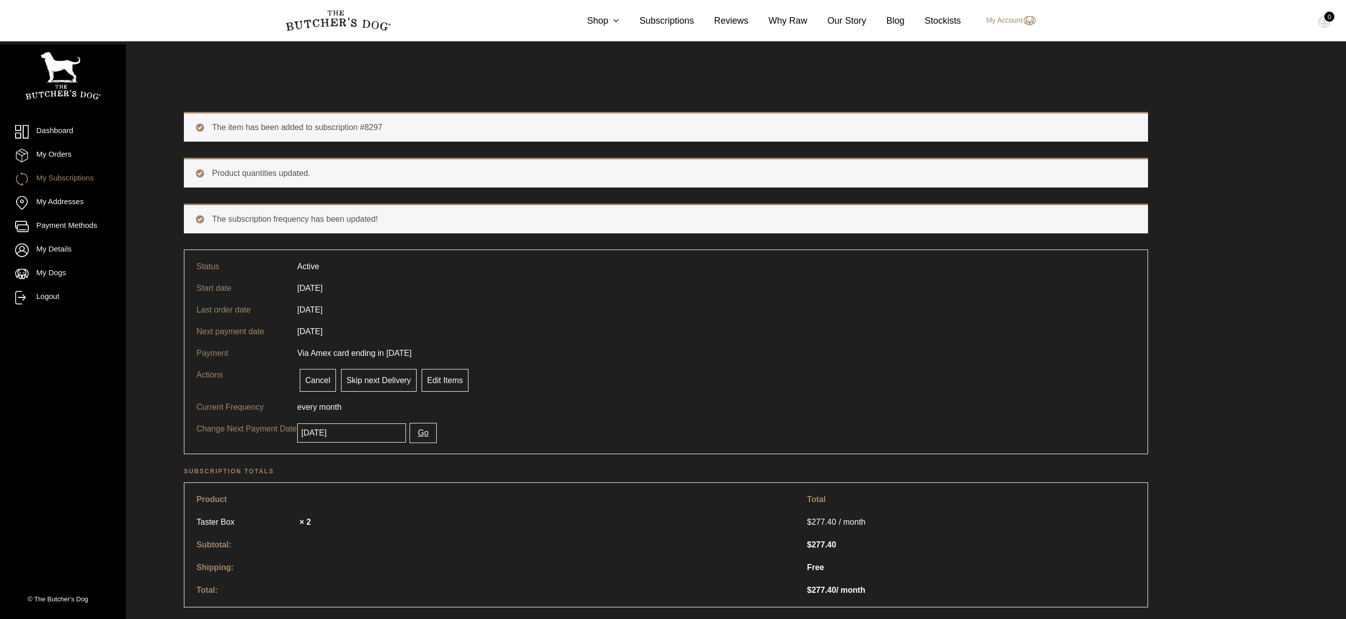
scroll to position [14, 0]
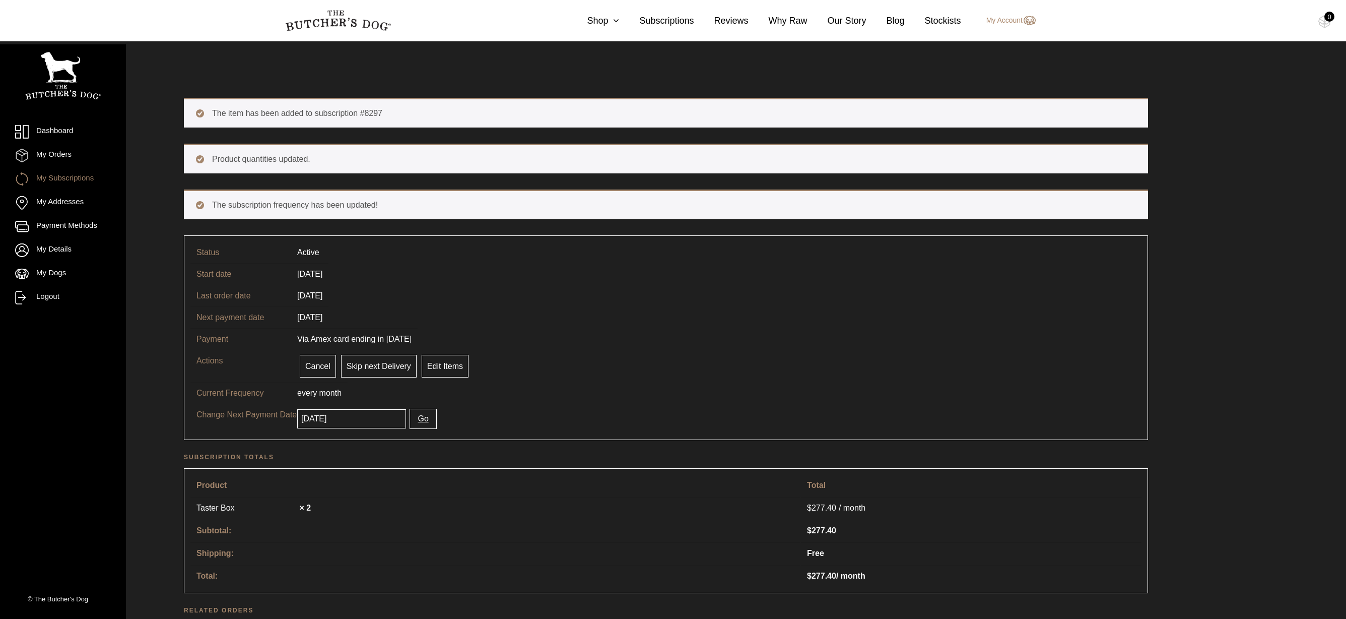
click at [362, 416] on input "2025-09-16" at bounding box center [351, 418] width 109 height 19
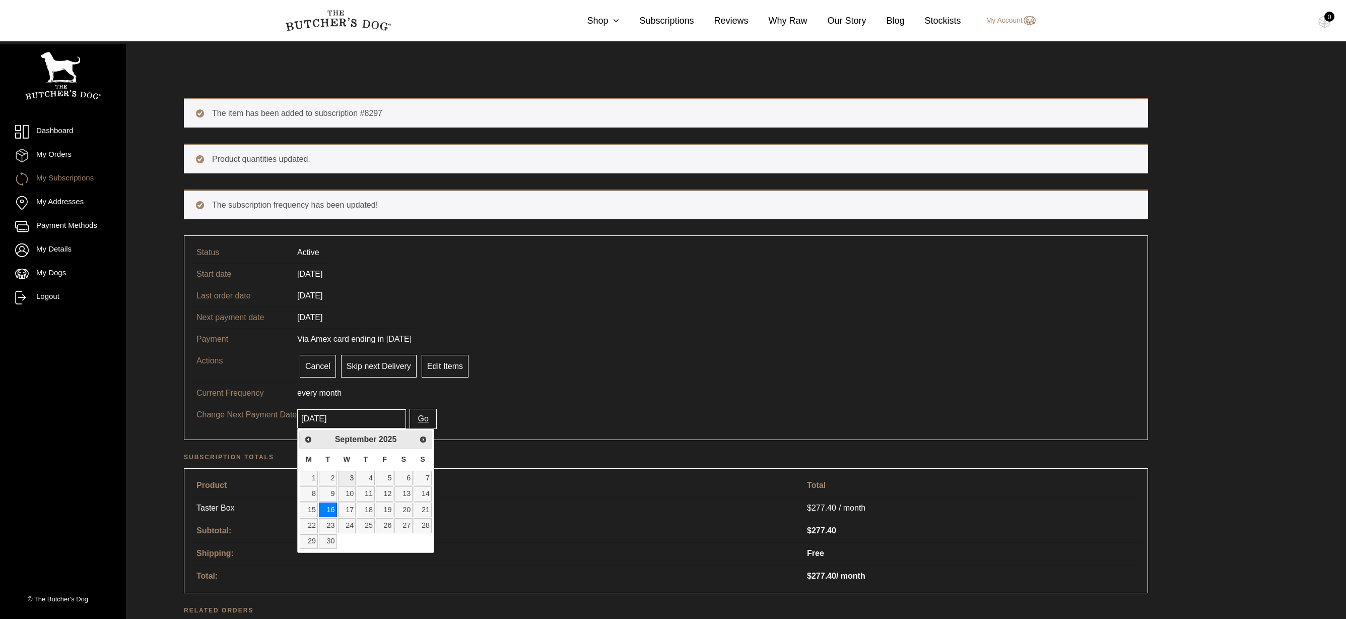
click at [351, 479] on link "3" at bounding box center [347, 477] width 18 height 15
type input "[DATE]"
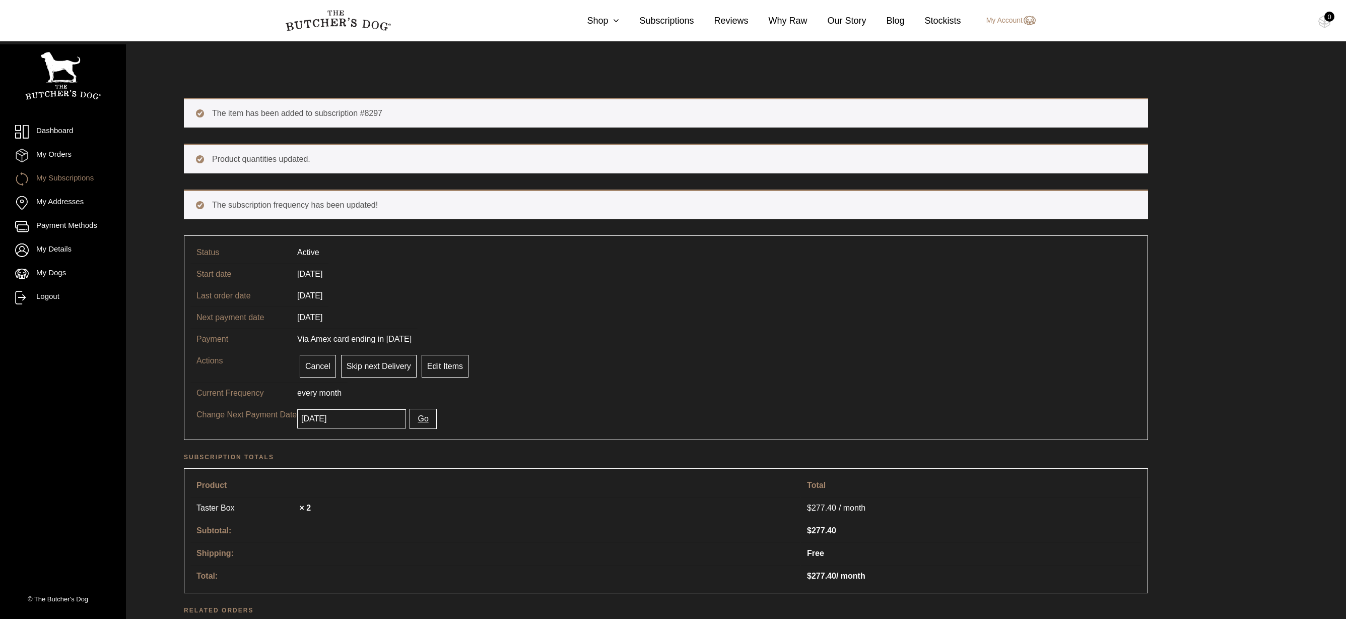
click at [510, 426] on tr "Change Next Payment Date 2025-09-03 Go" at bounding box center [665, 418] width 951 height 30
click at [415, 421] on button "Go" at bounding box center [422, 418] width 27 height 20
